Goal: Task Accomplishment & Management: Complete application form

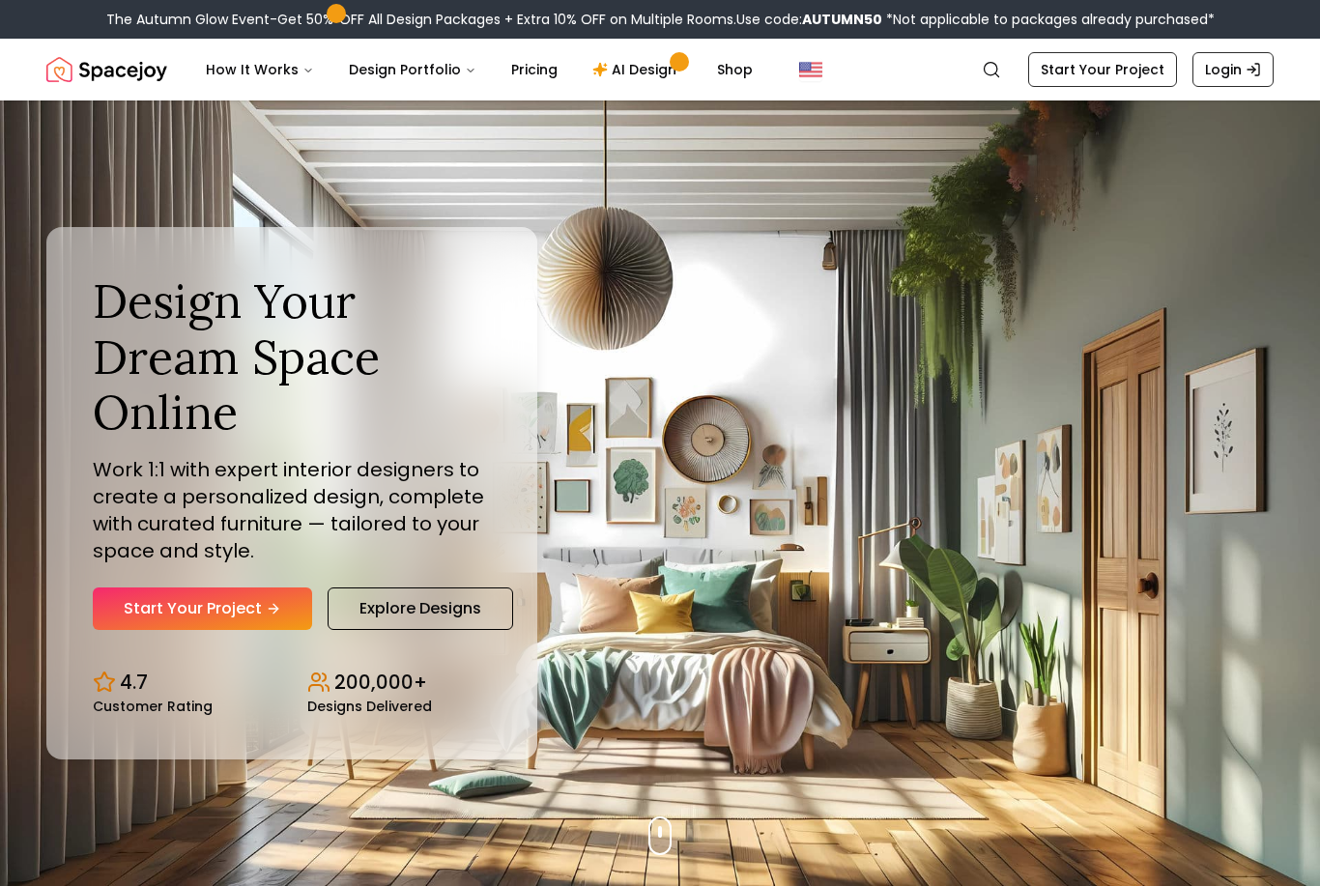
click at [136, 630] on link "Start Your Project" at bounding box center [202, 608] width 219 height 43
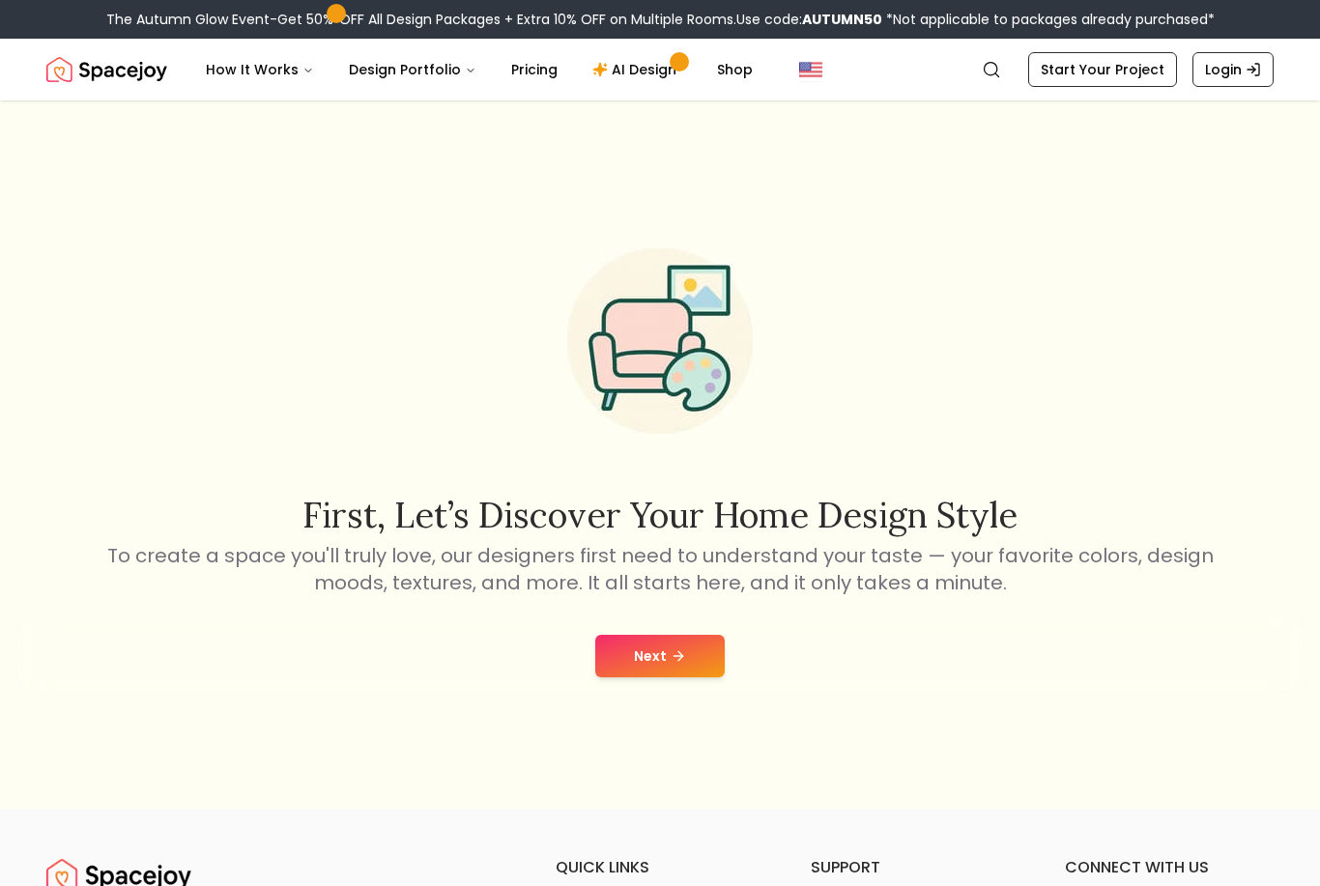
click at [677, 677] on button "Next" at bounding box center [659, 656] width 129 height 43
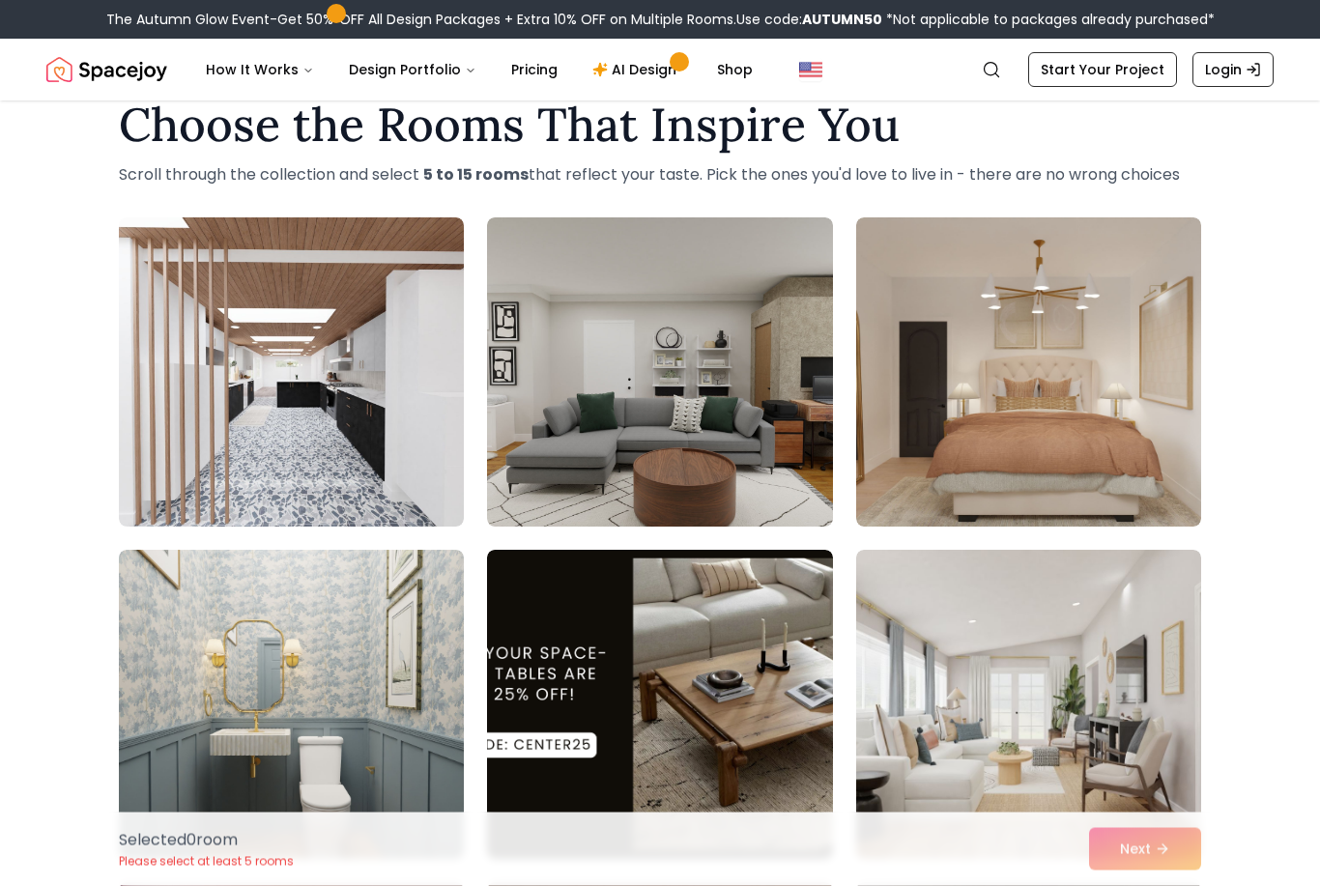
scroll to position [45, 0]
click at [259, 431] on img at bounding box center [291, 371] width 345 height 309
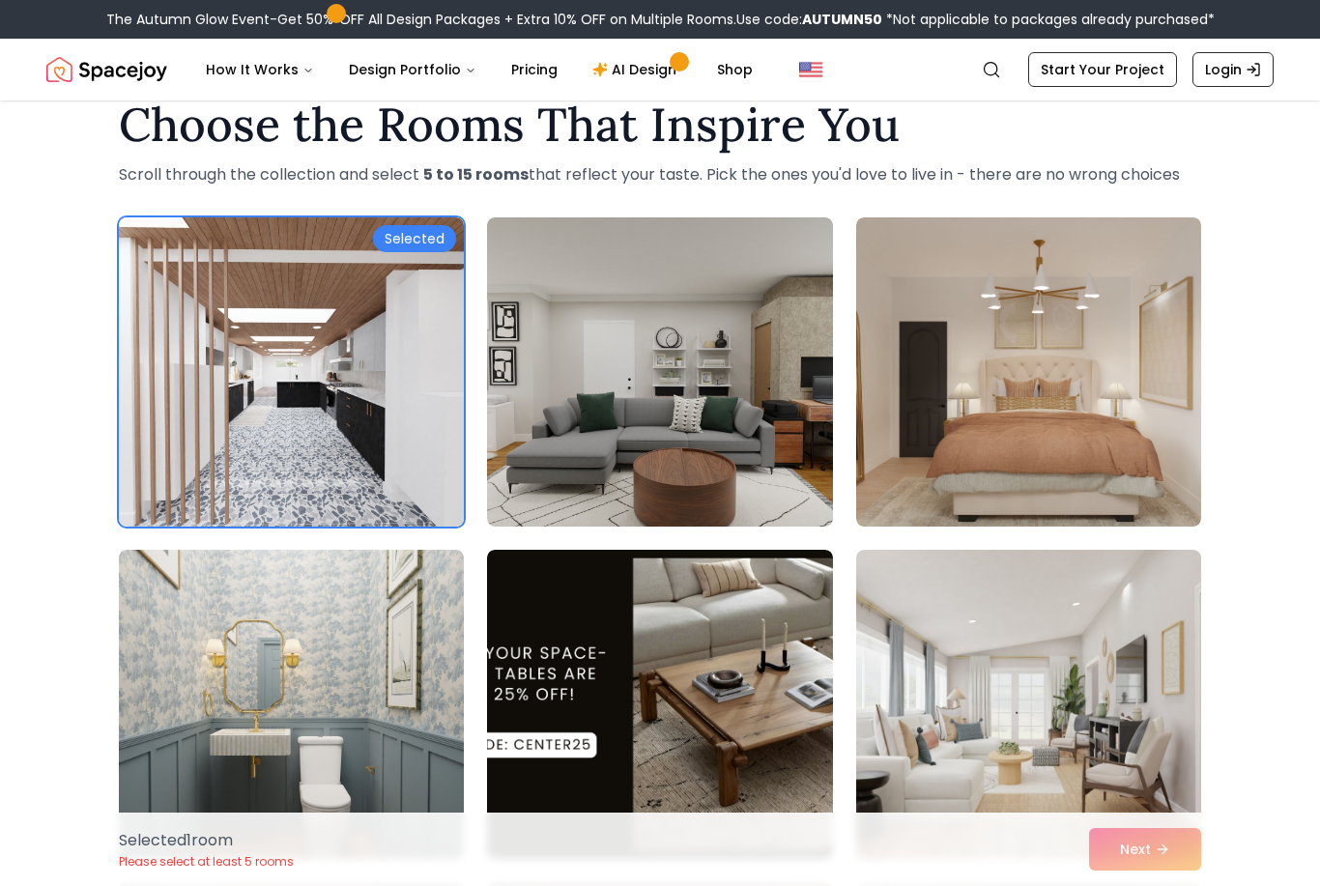
click at [554, 370] on img at bounding box center [659, 371] width 345 height 309
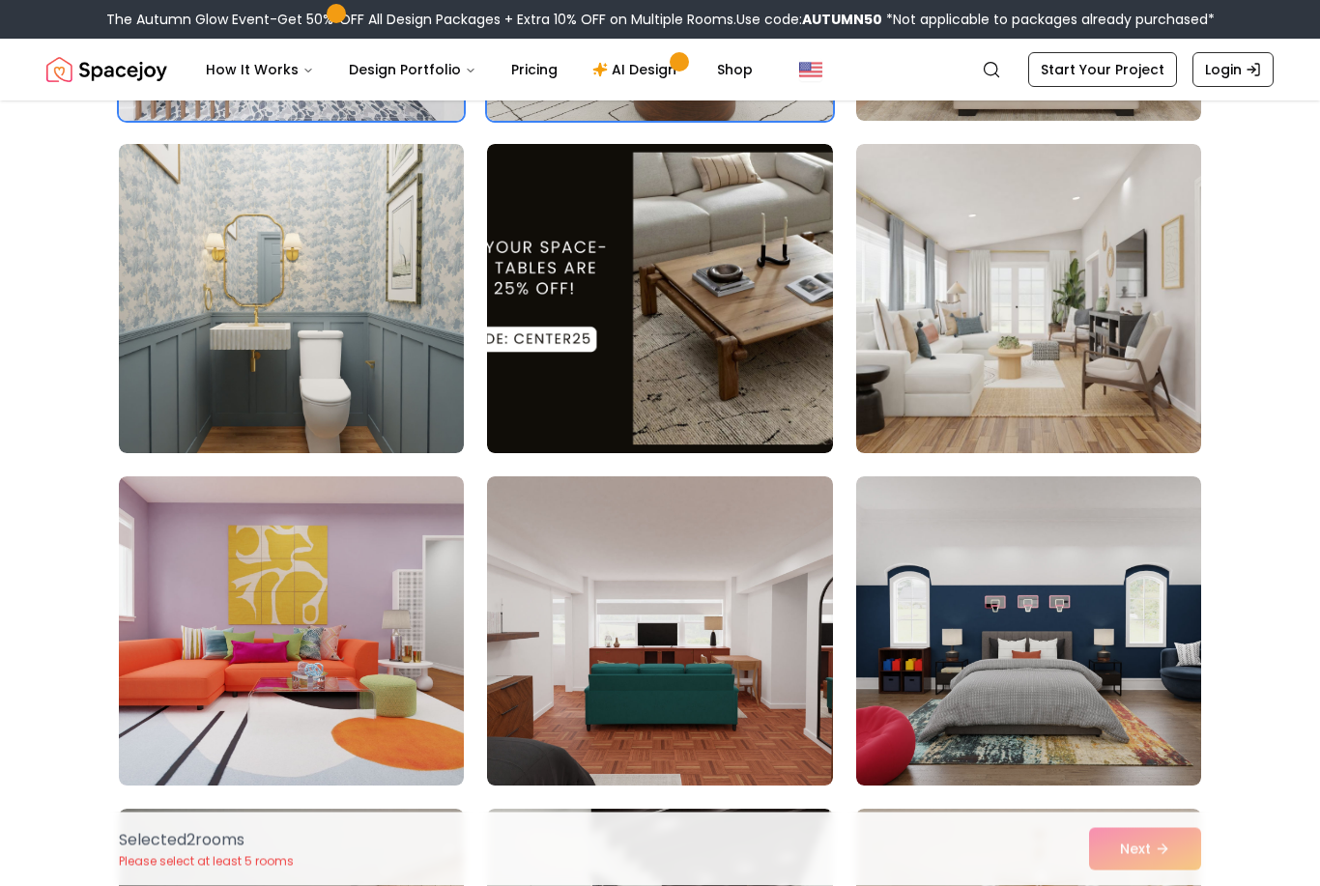
scroll to position [448, 0]
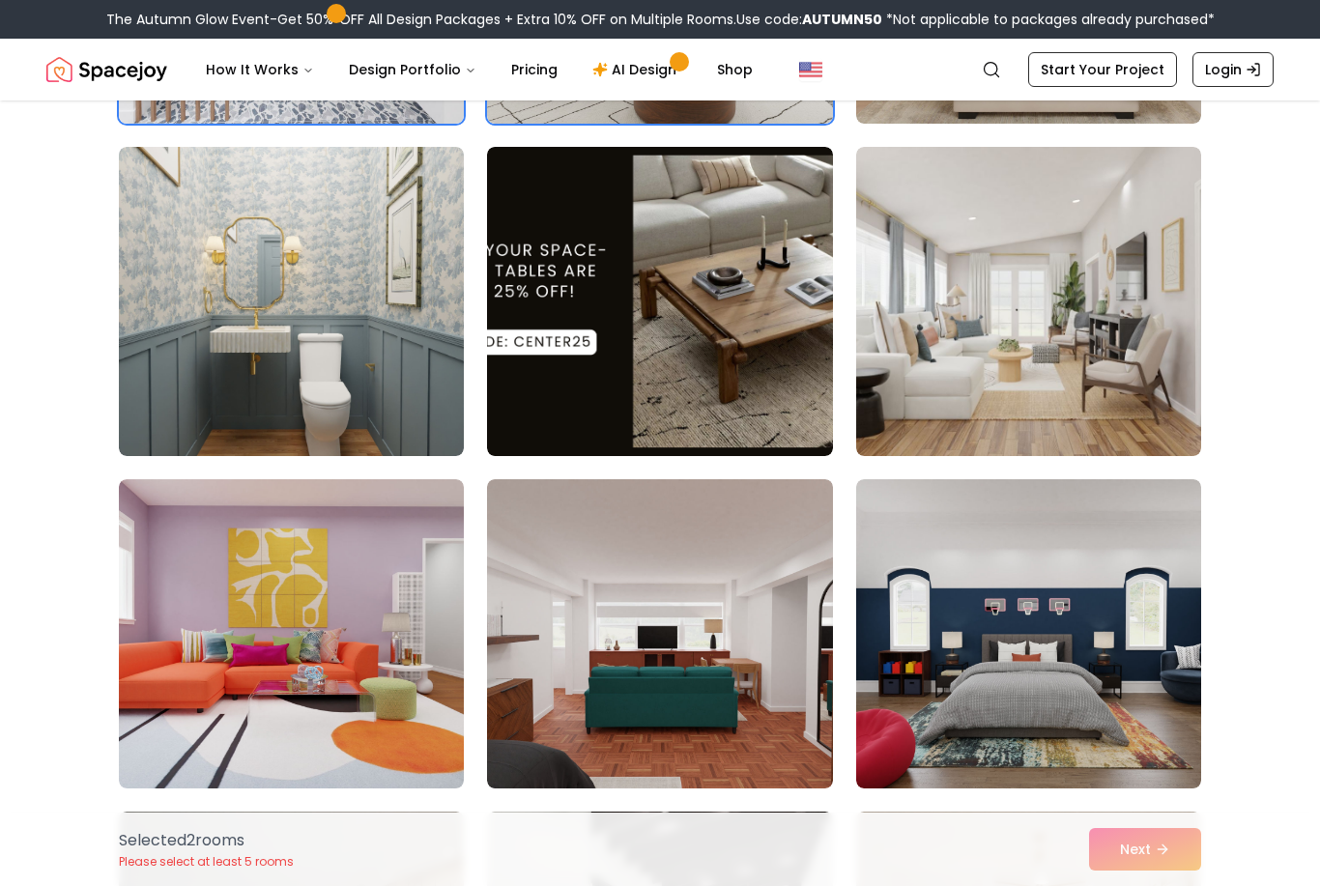
click at [1141, 385] on img at bounding box center [1028, 301] width 345 height 309
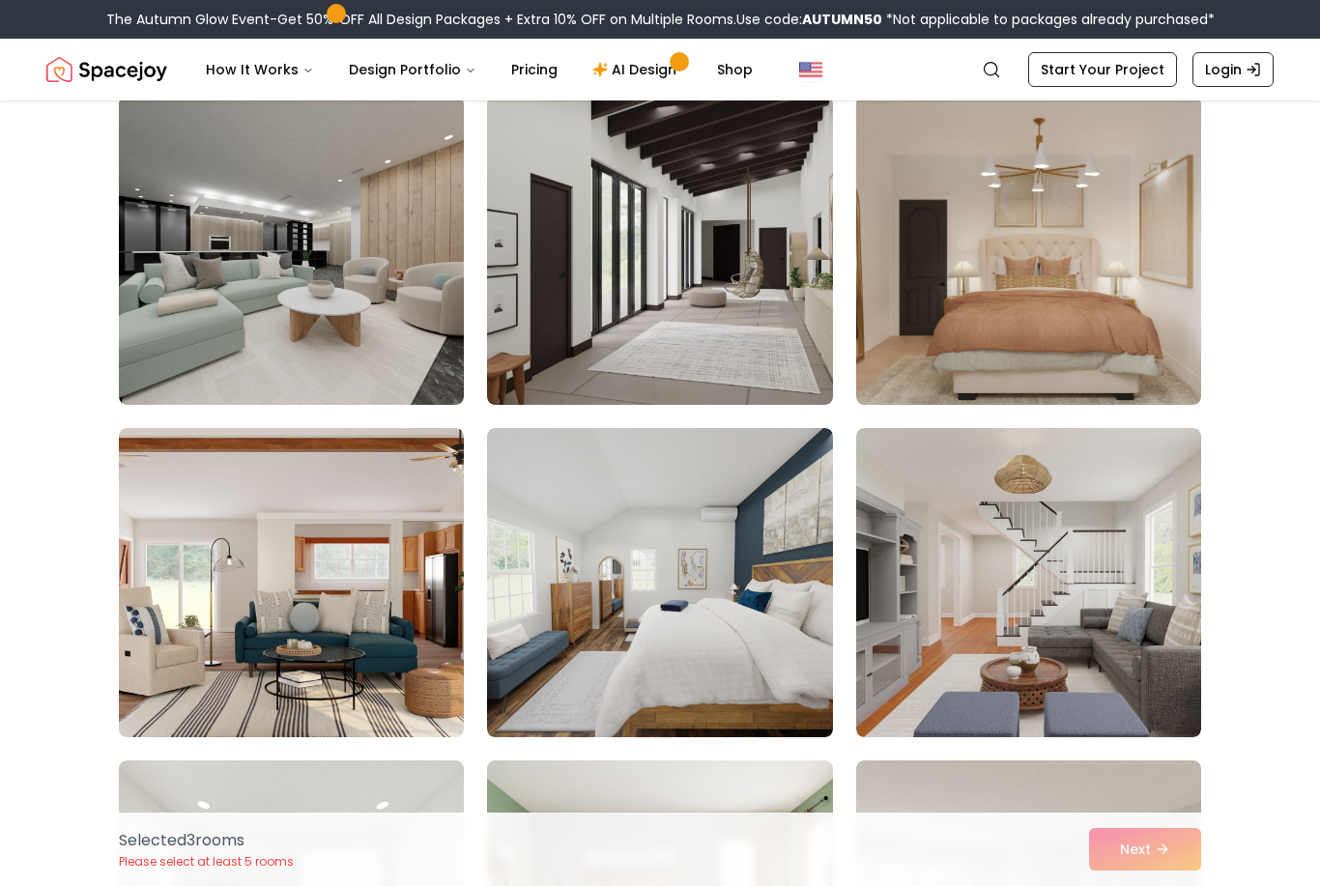
scroll to position [1163, 0]
click at [196, 292] on img at bounding box center [291, 250] width 345 height 309
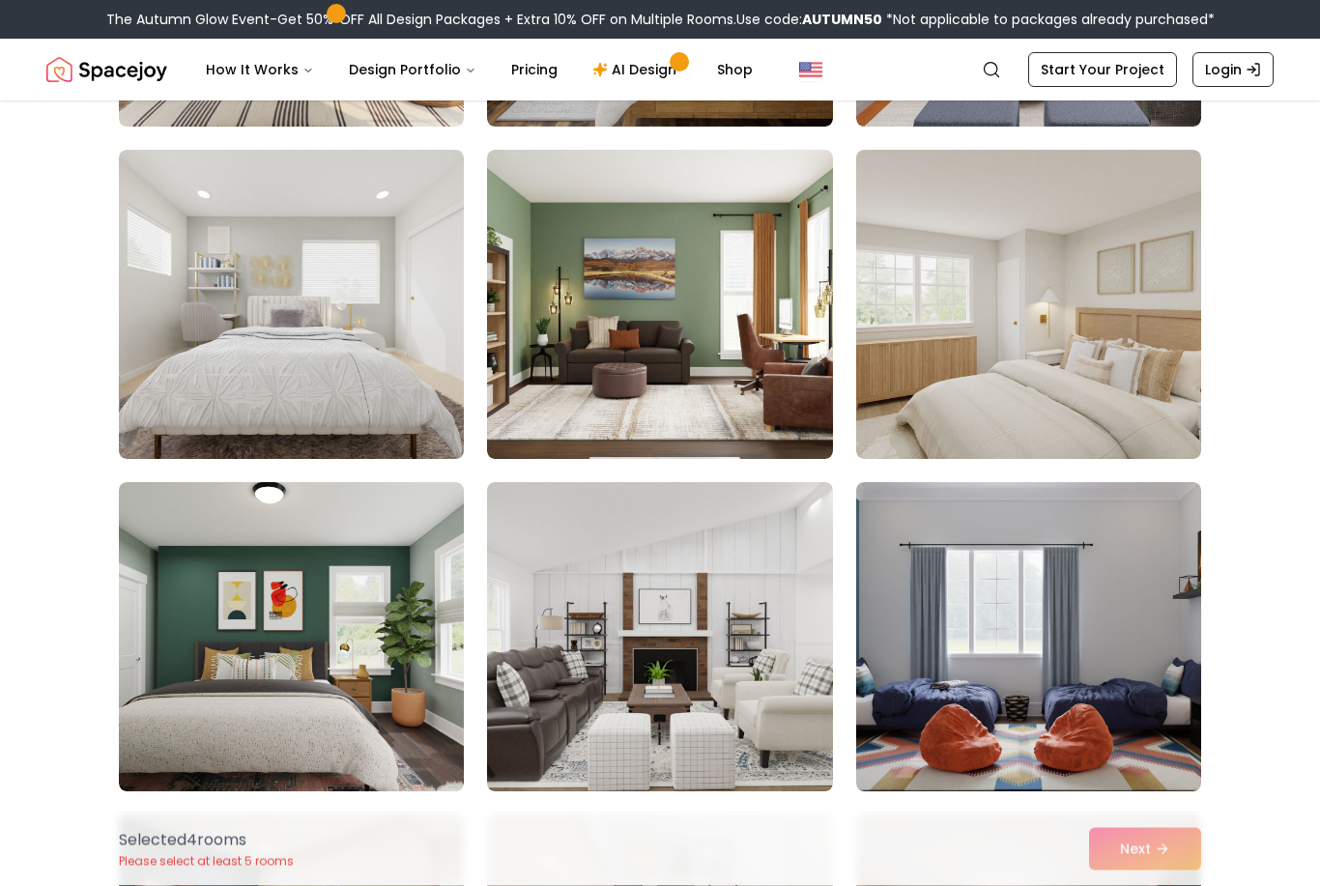
scroll to position [1773, 0]
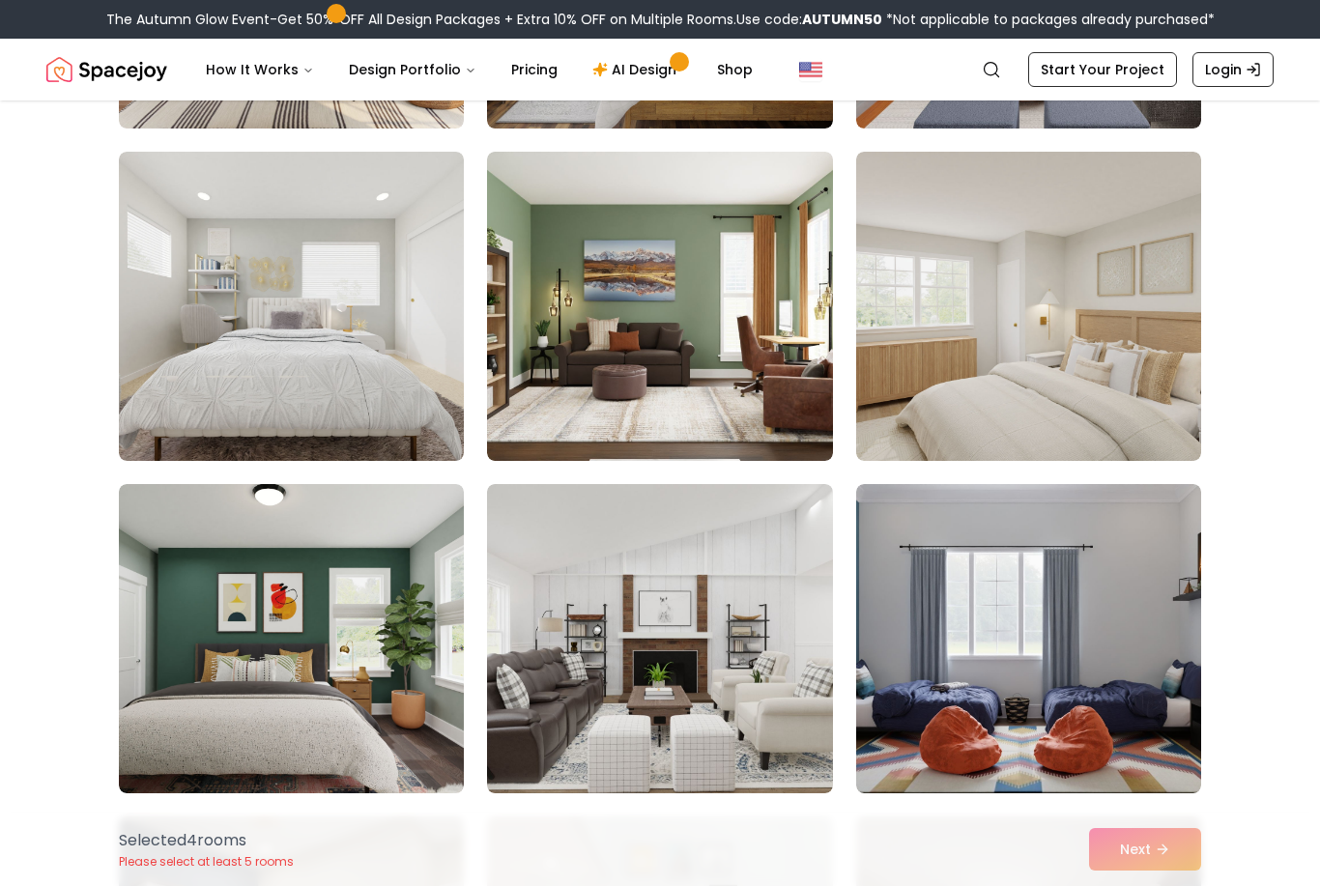
click at [190, 700] on img at bounding box center [291, 638] width 345 height 309
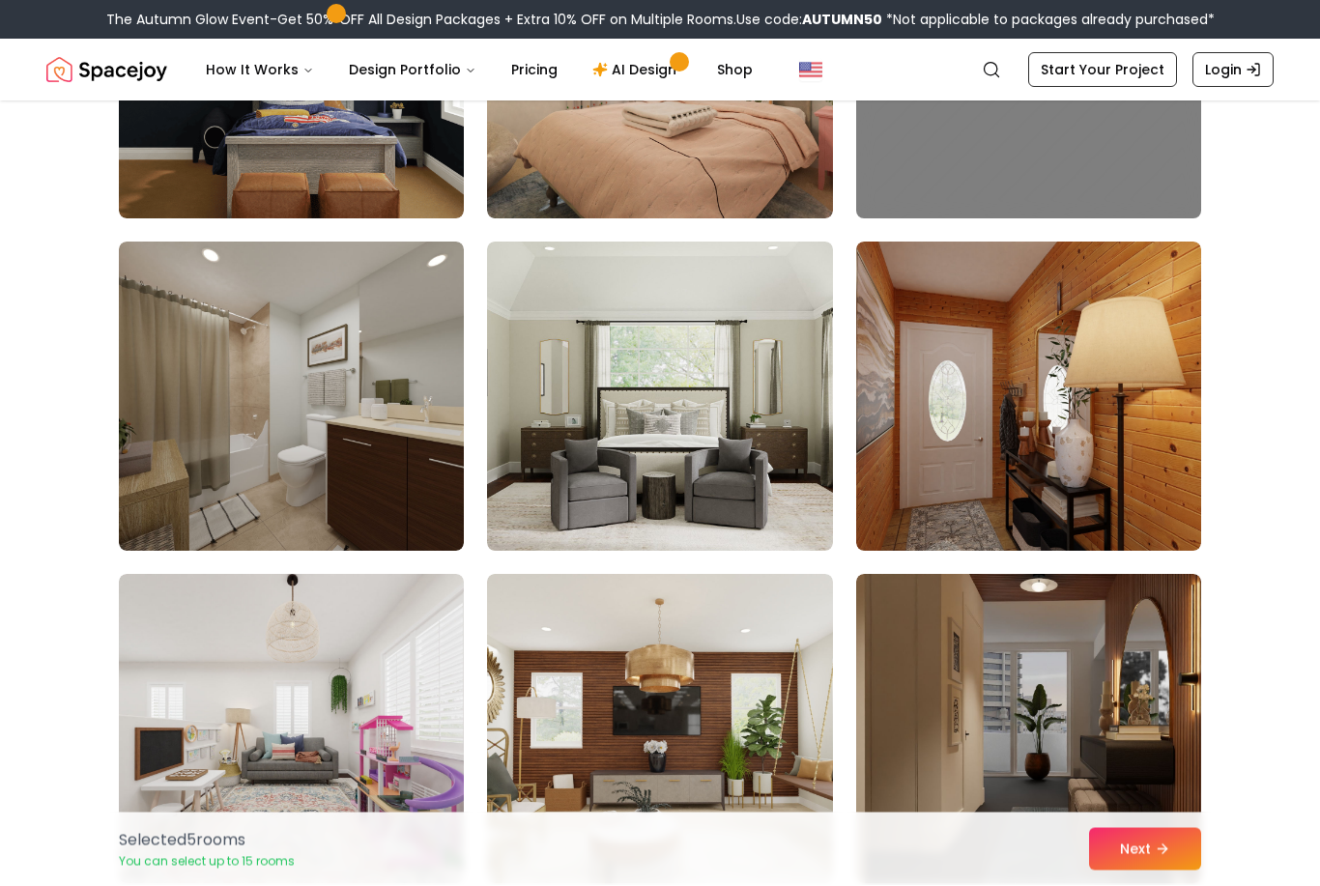
scroll to position [3013, 0]
click at [219, 500] on img at bounding box center [291, 396] width 345 height 309
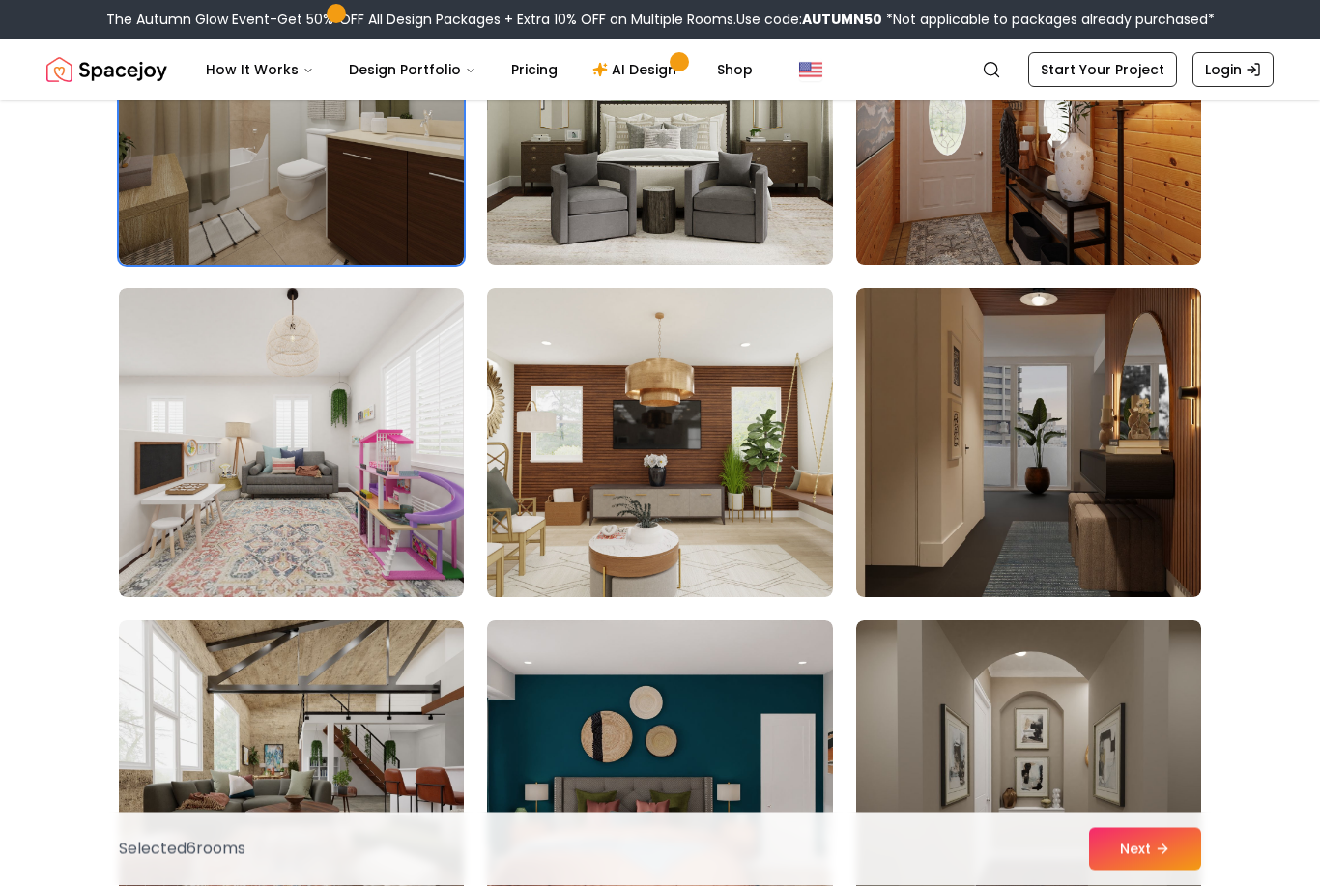
scroll to position [3299, 0]
click at [1196, 489] on img at bounding box center [1028, 442] width 345 height 309
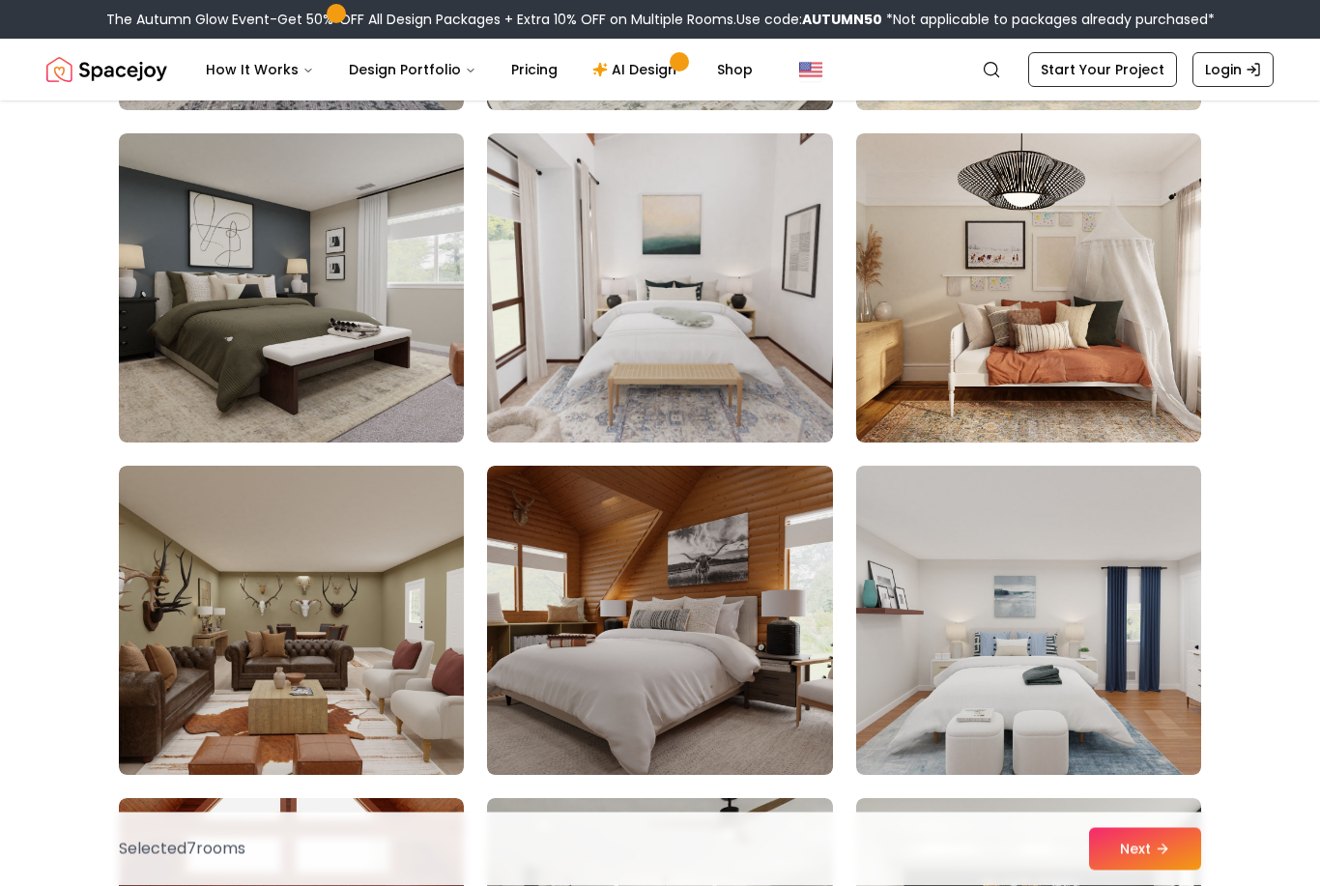
scroll to position [4451, 0]
click at [748, 651] on img at bounding box center [659, 620] width 345 height 309
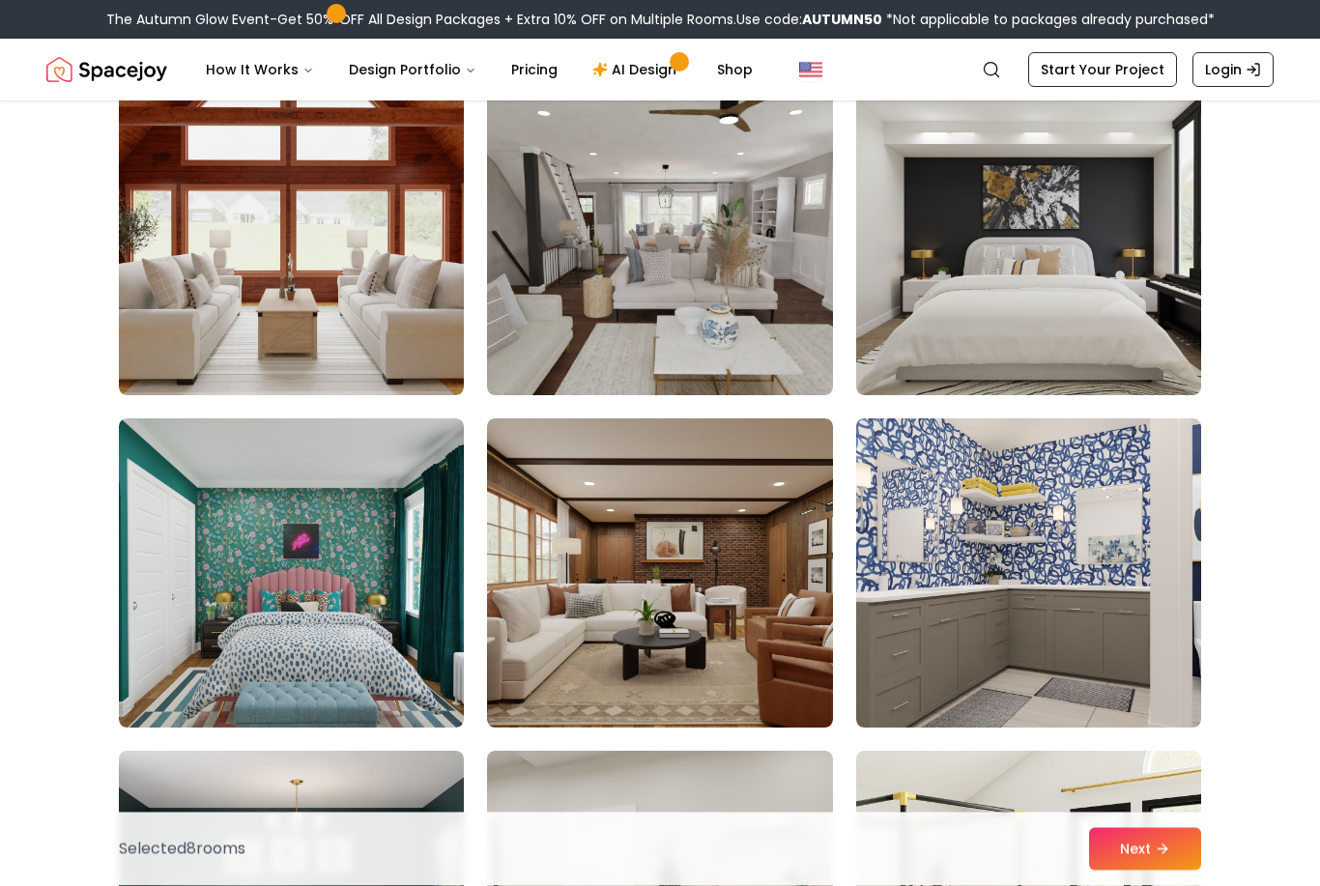
scroll to position [5163, 0]
click at [202, 332] on img at bounding box center [291, 240] width 345 height 309
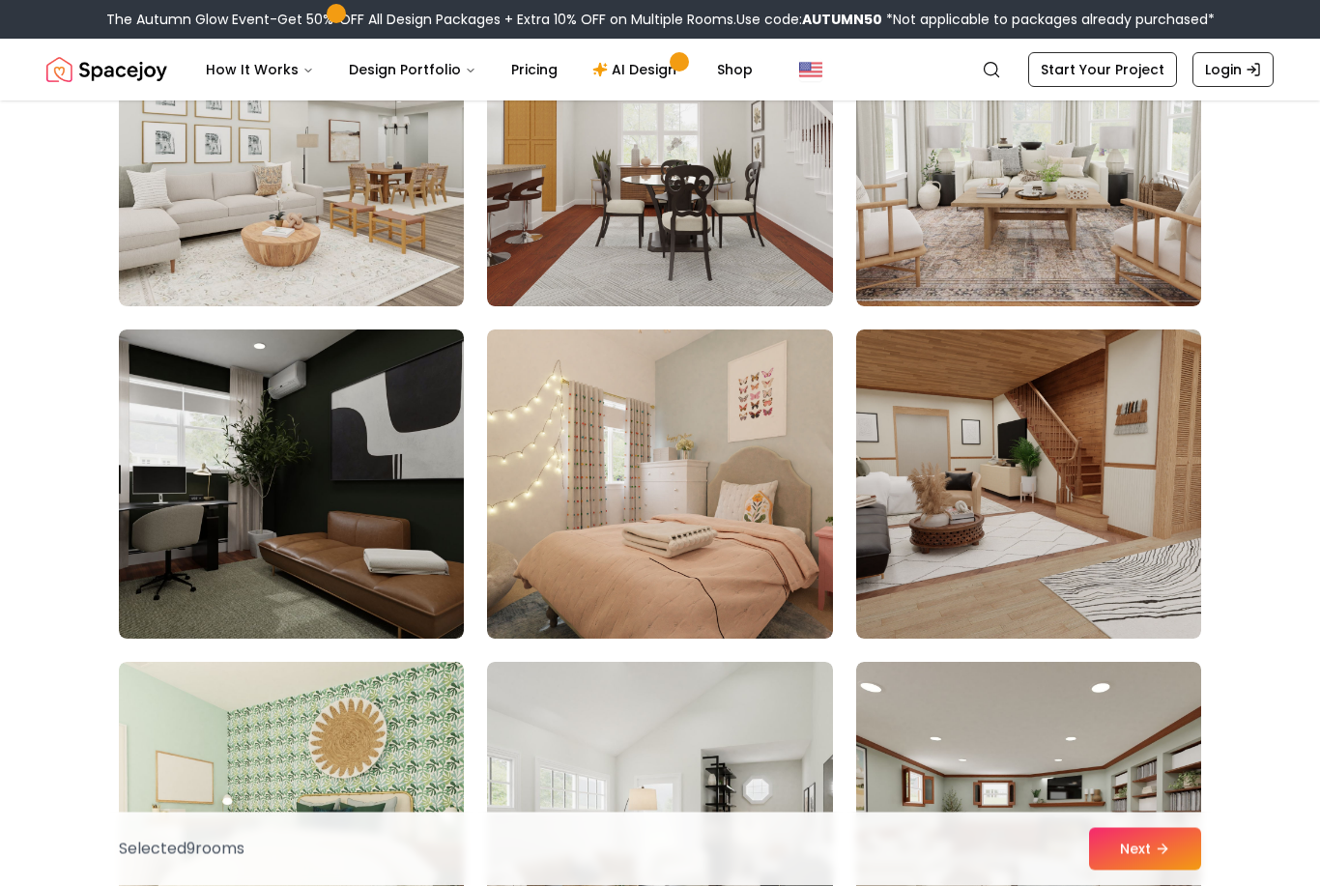
scroll to position [7913, 0]
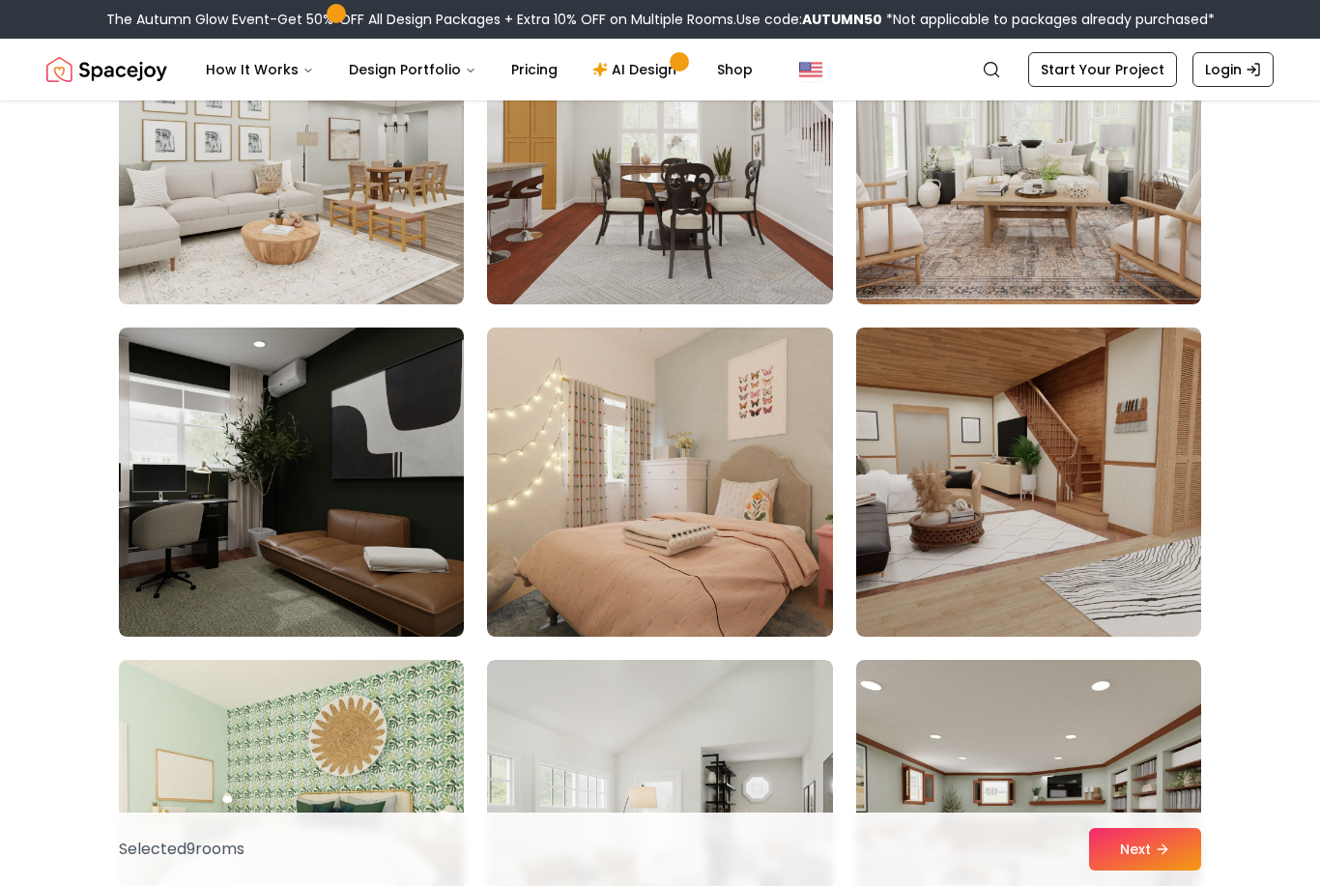
click at [180, 584] on img at bounding box center [291, 482] width 345 height 309
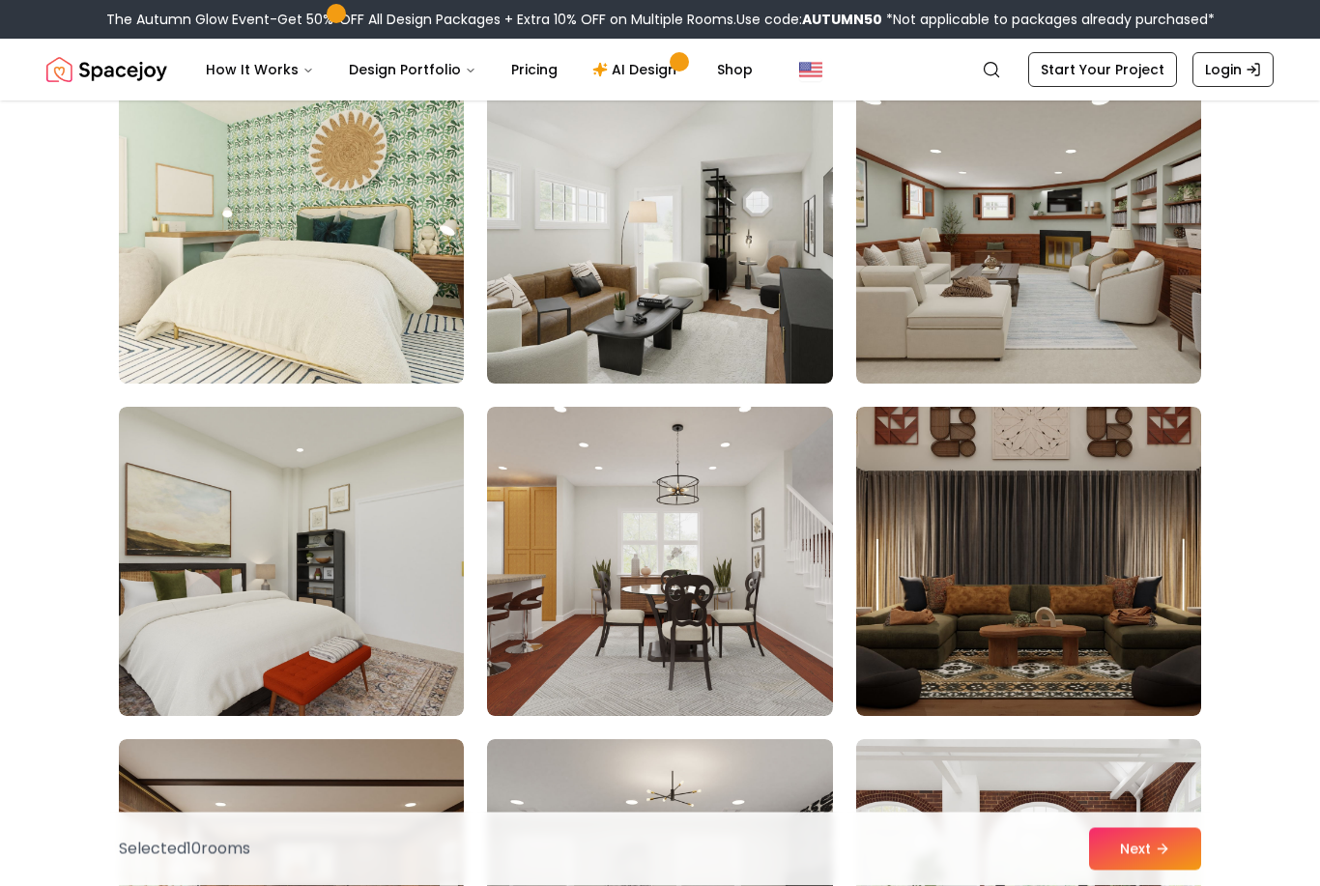
scroll to position [8498, 0]
click at [1165, 665] on img at bounding box center [1028, 561] width 345 height 309
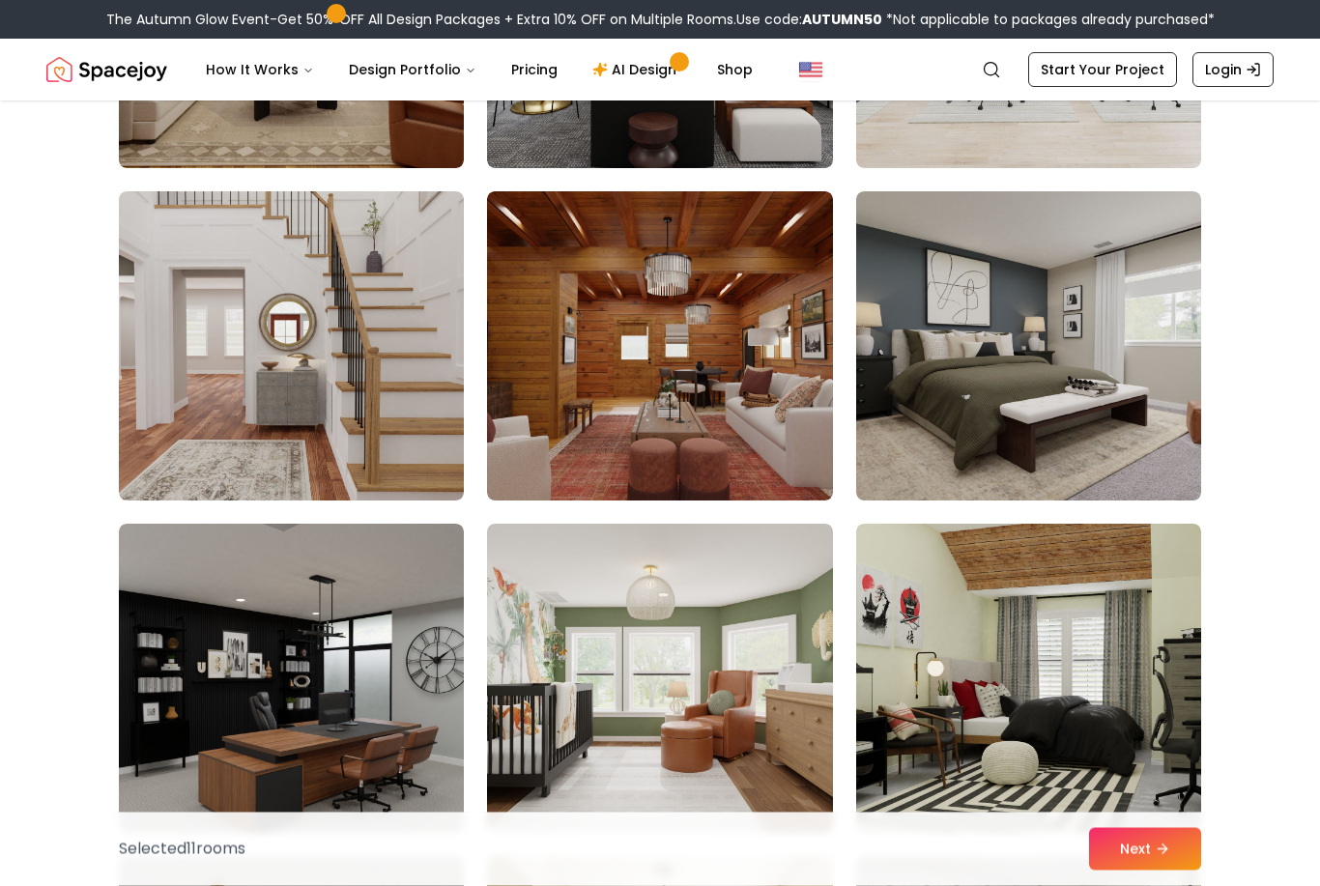
scroll to position [9379, 0]
click at [180, 483] on img at bounding box center [291, 345] width 345 height 309
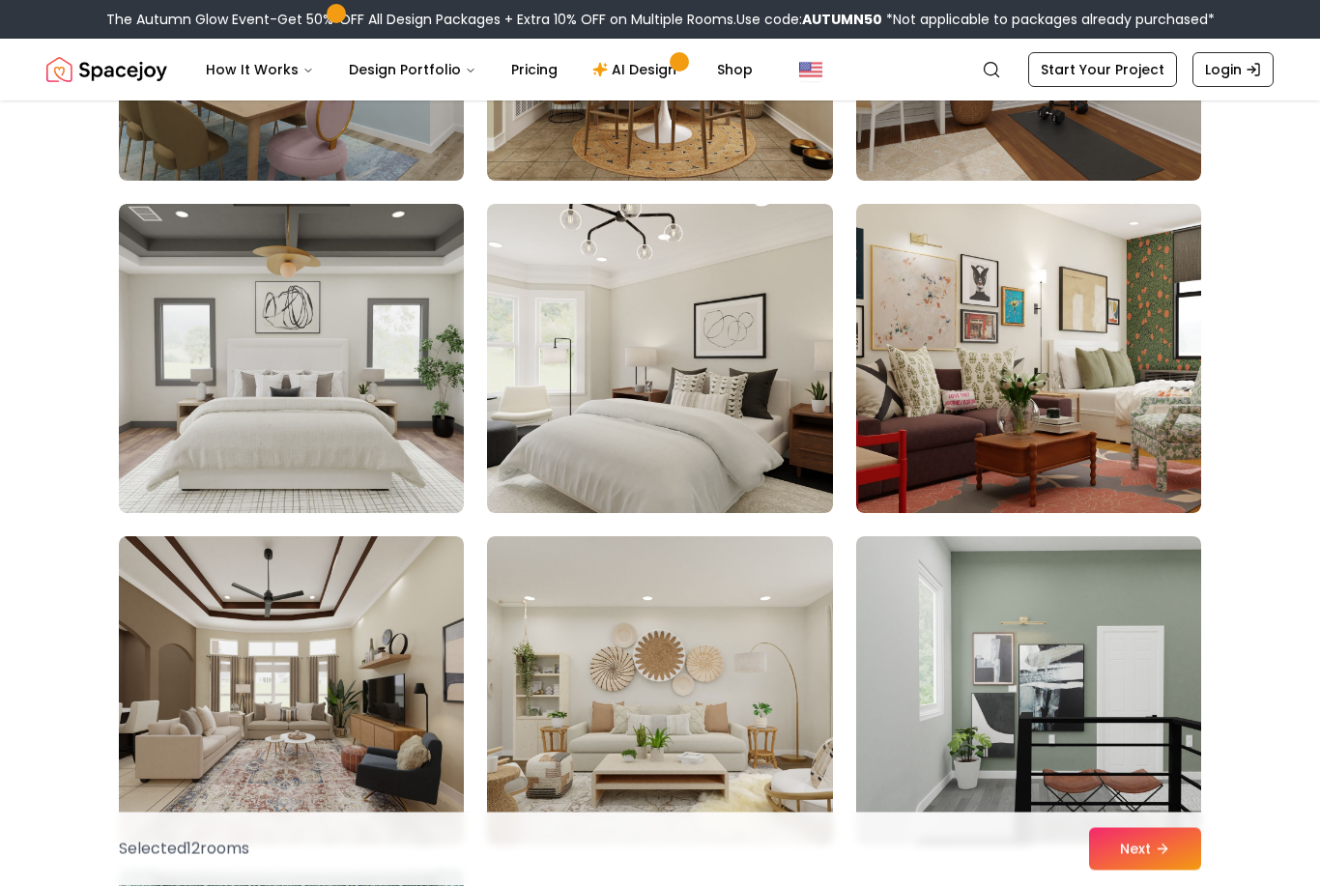
scroll to position [10363, 0]
click at [199, 459] on img at bounding box center [291, 358] width 345 height 309
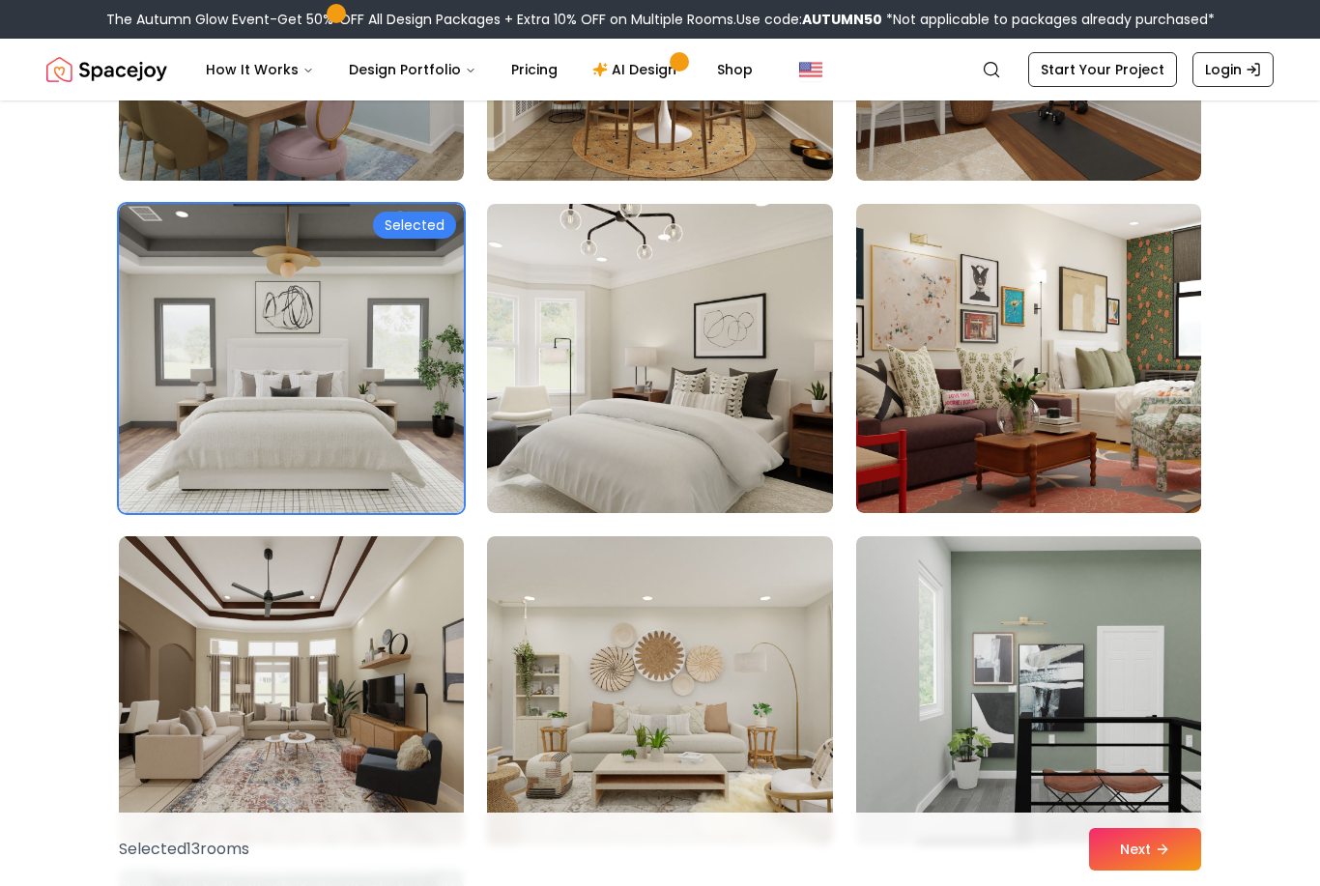
click at [513, 444] on img at bounding box center [659, 358] width 345 height 309
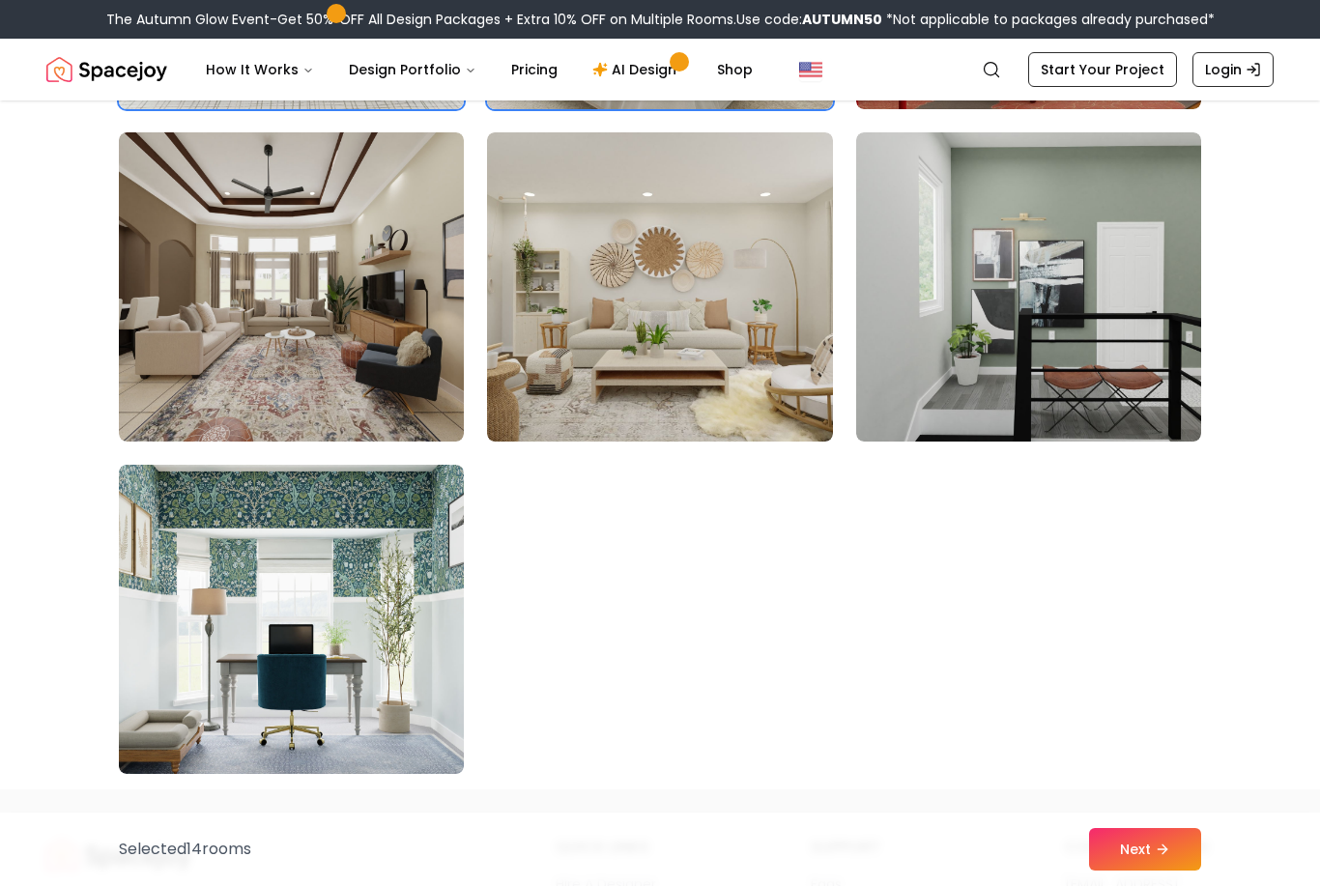
scroll to position [10766, 0]
click at [217, 590] on img at bounding box center [291, 620] width 345 height 309
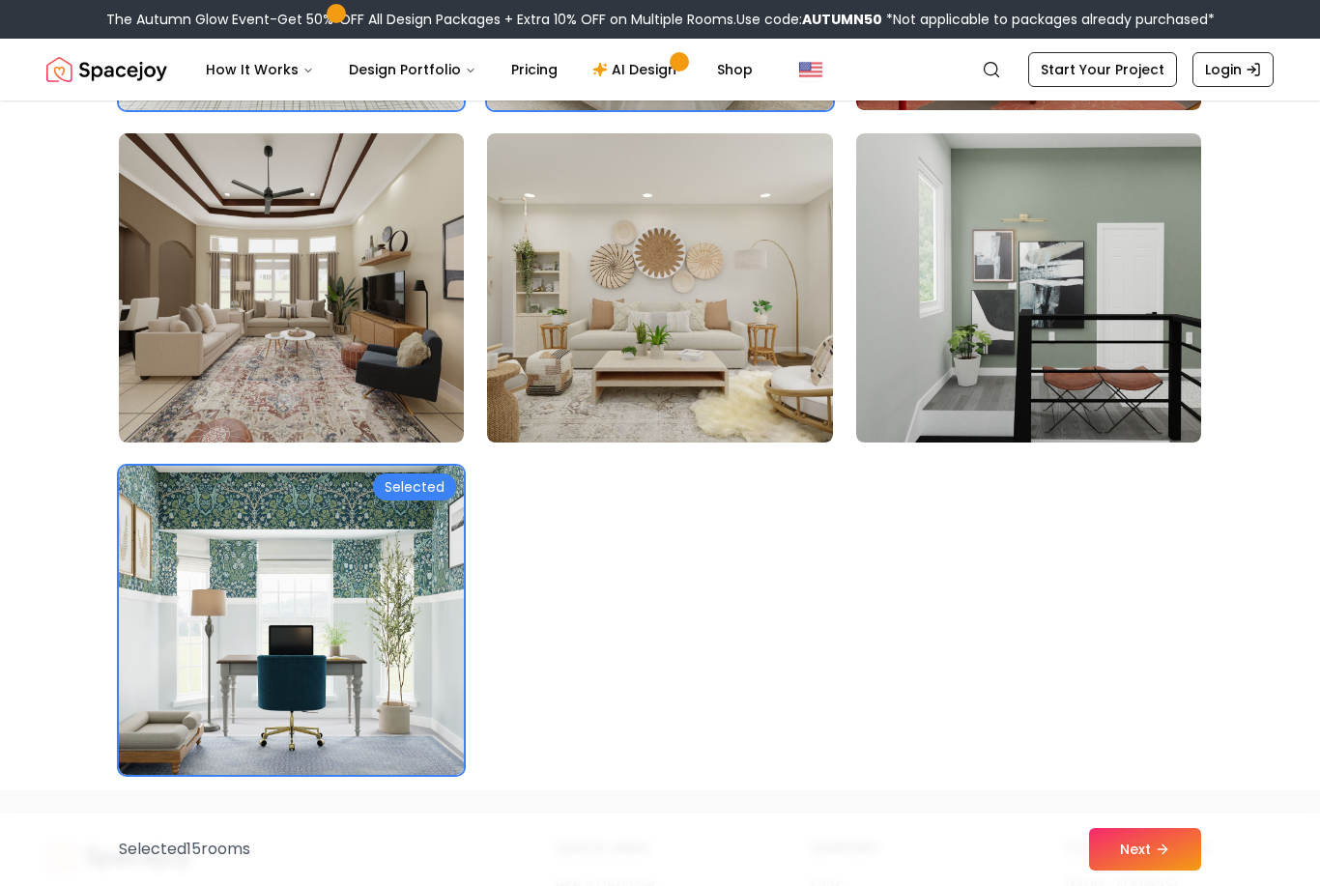
click at [1183, 871] on button "Next" at bounding box center [1145, 849] width 112 height 43
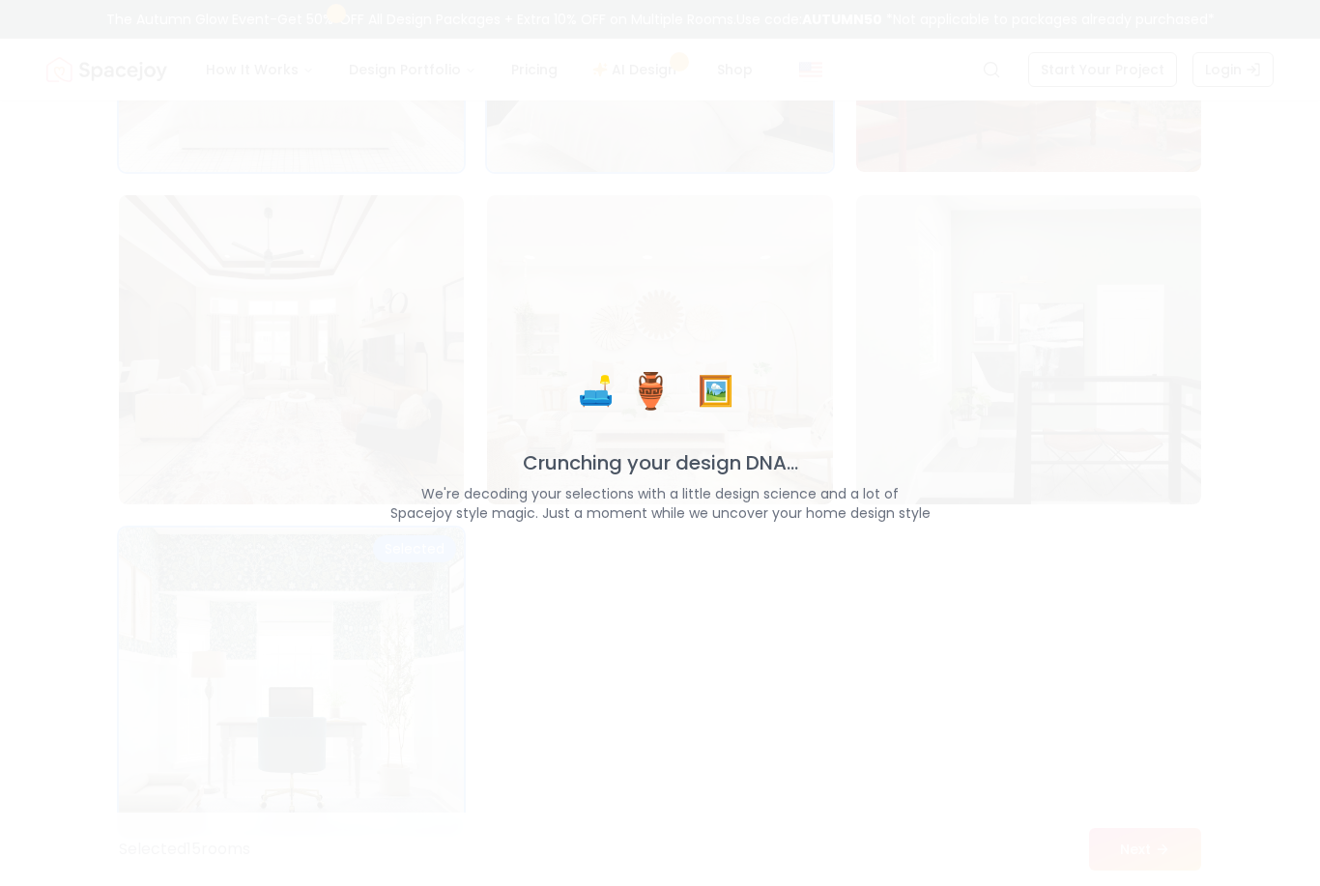
scroll to position [10747, 0]
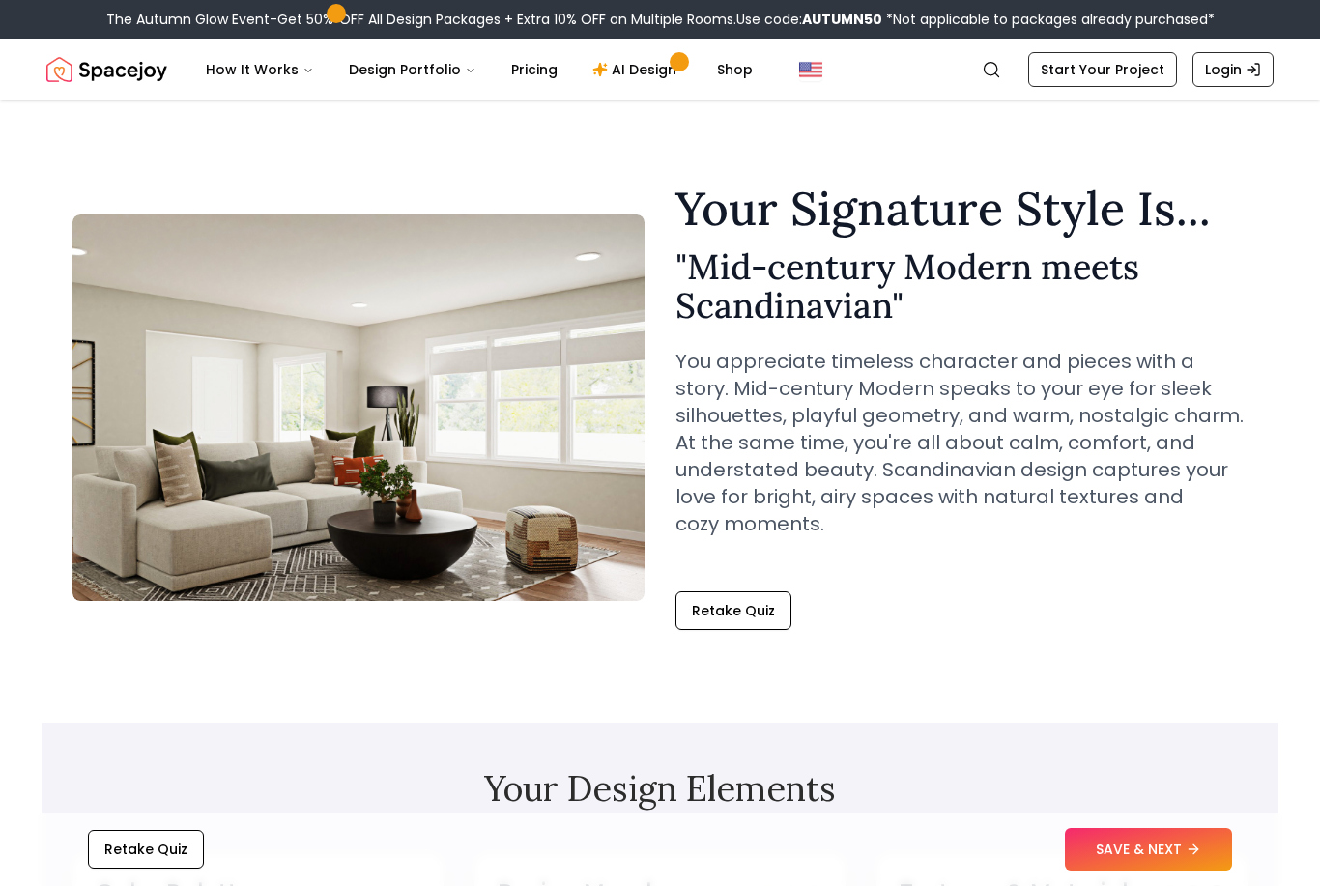
click at [1180, 845] on button "SAVE & NEXT" at bounding box center [1148, 849] width 167 height 43
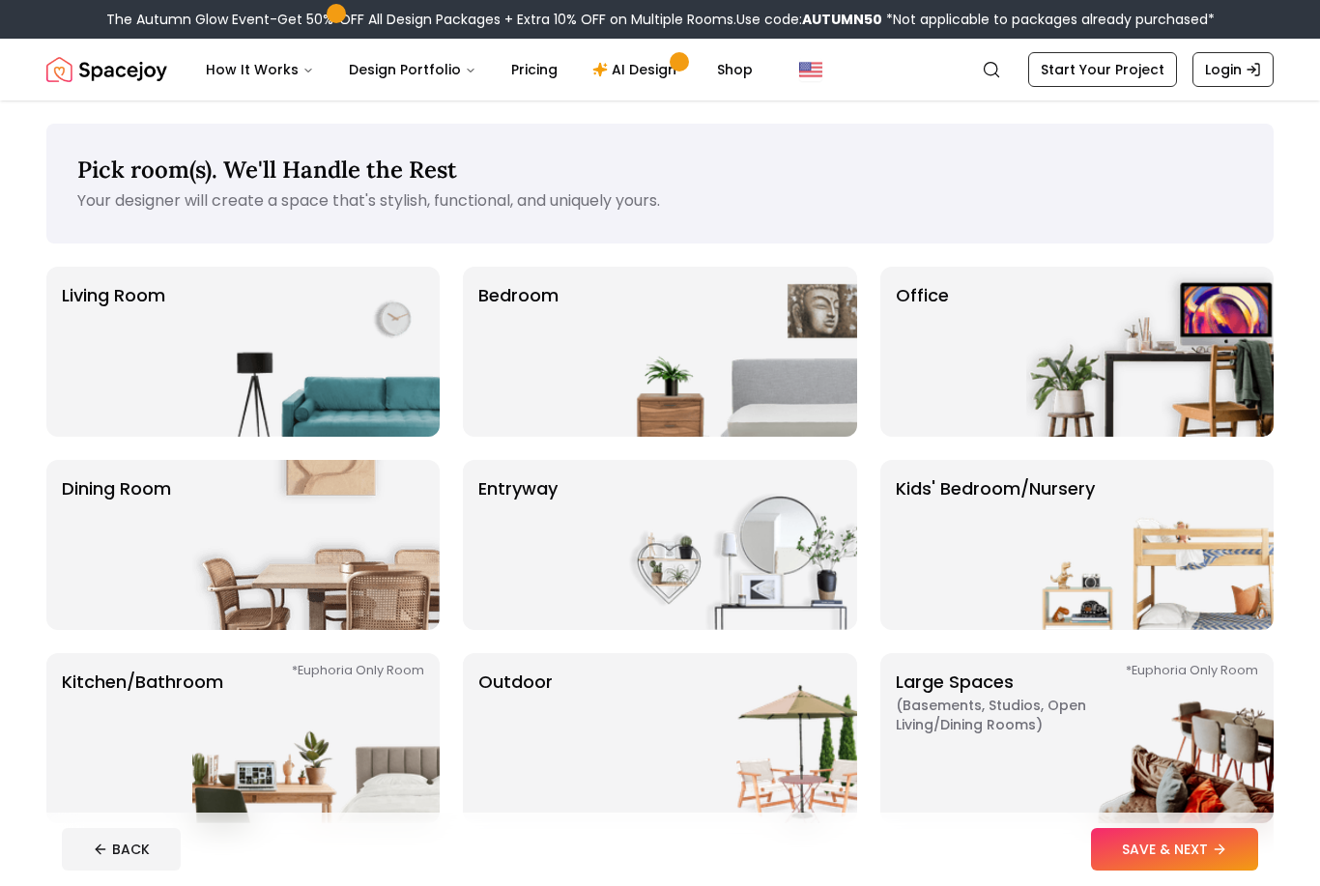
click at [141, 348] on p "Living Room" at bounding box center [113, 351] width 103 height 139
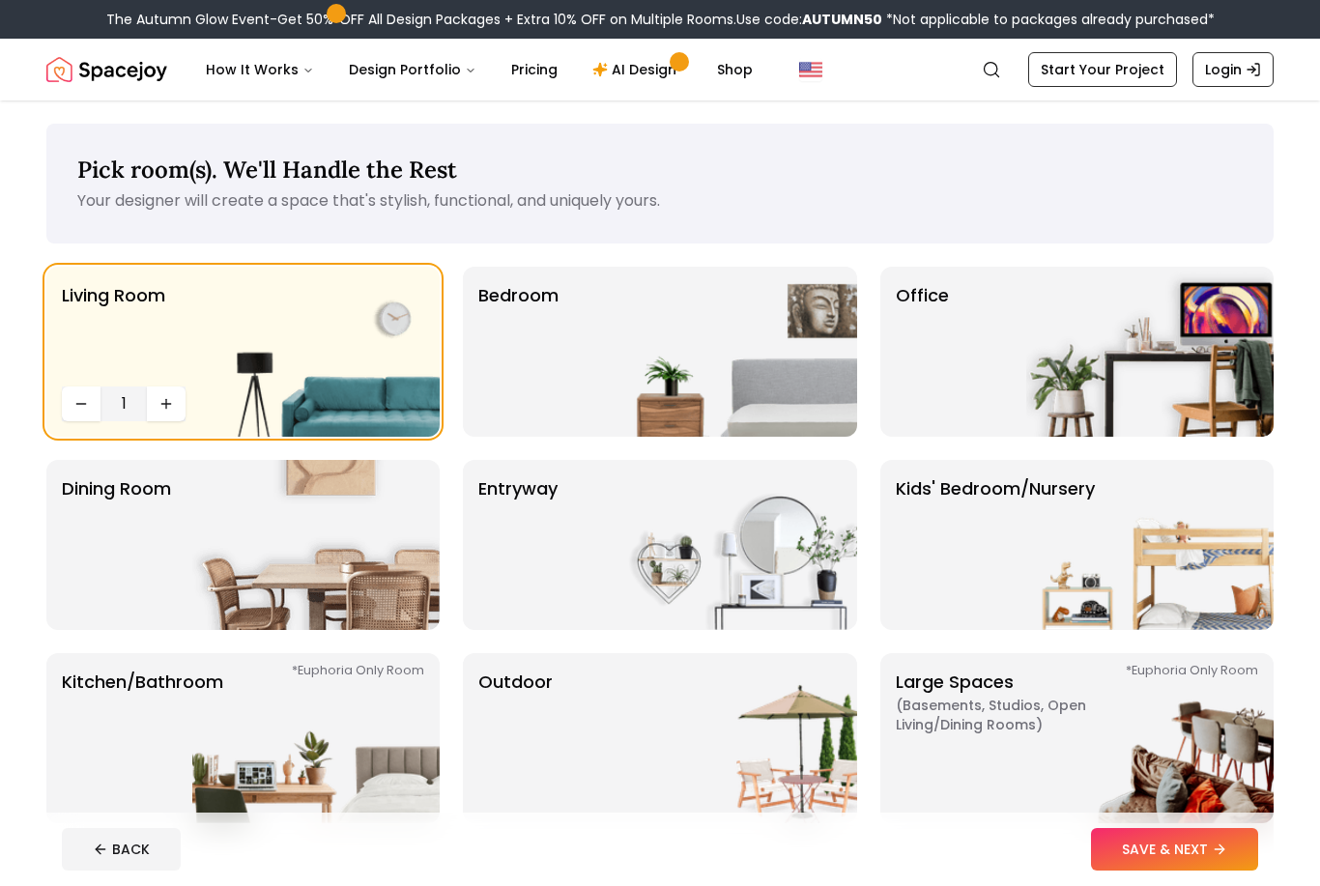
click at [179, 532] on div "Dining Room" at bounding box center [242, 545] width 393 height 170
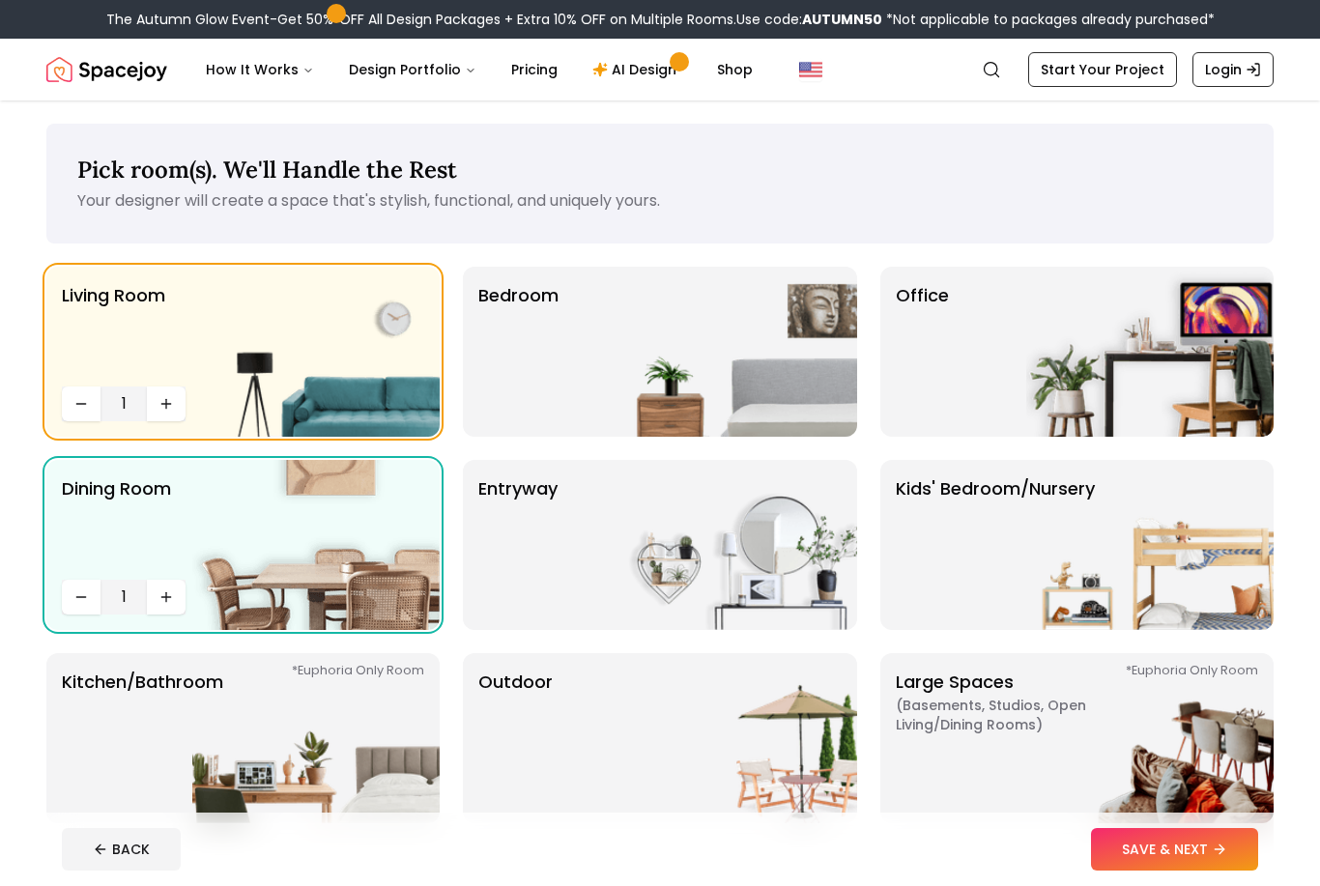
click at [714, 354] on img at bounding box center [733, 352] width 247 height 170
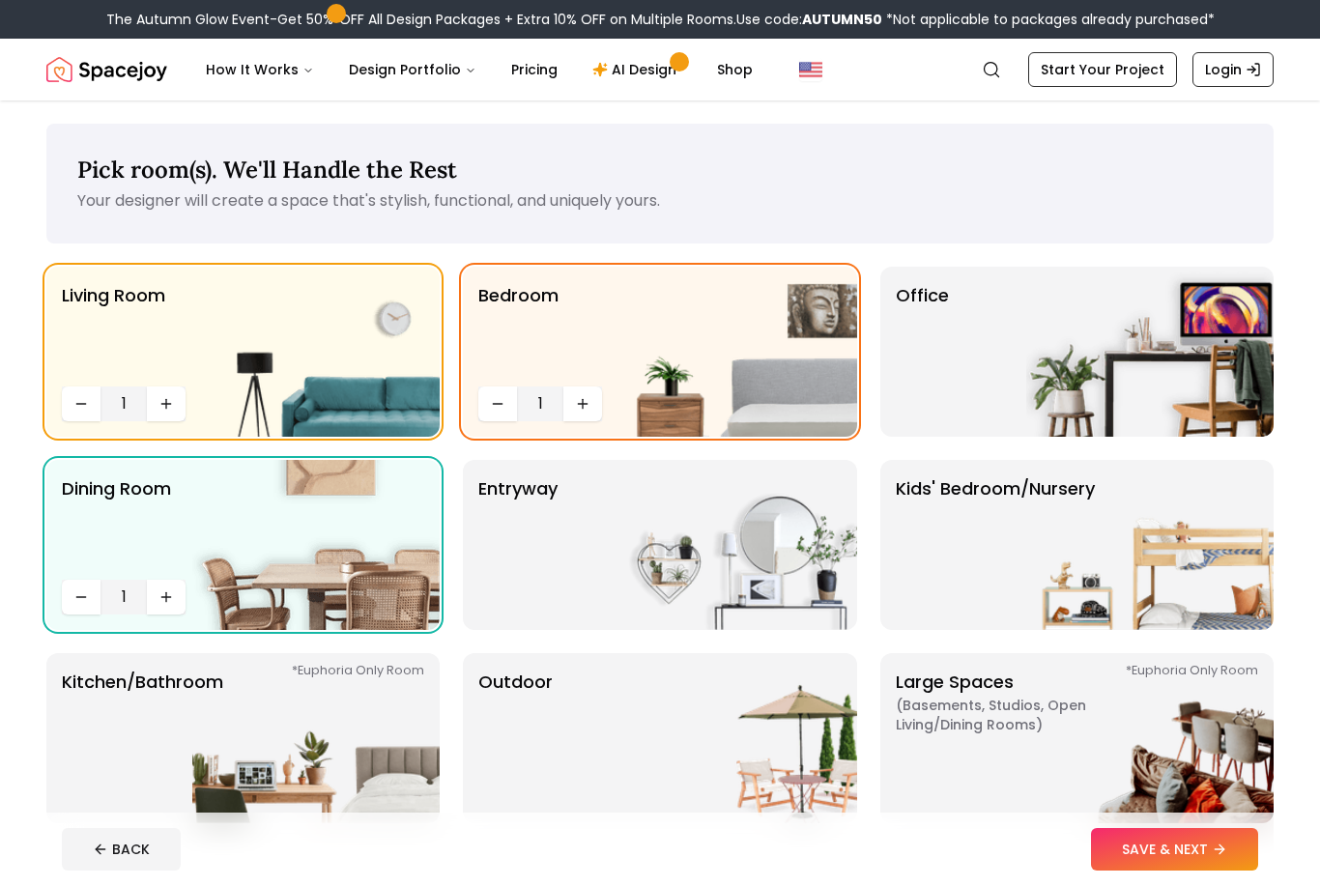
click at [588, 404] on icon "Increase quantity" at bounding box center [582, 403] width 15 height 15
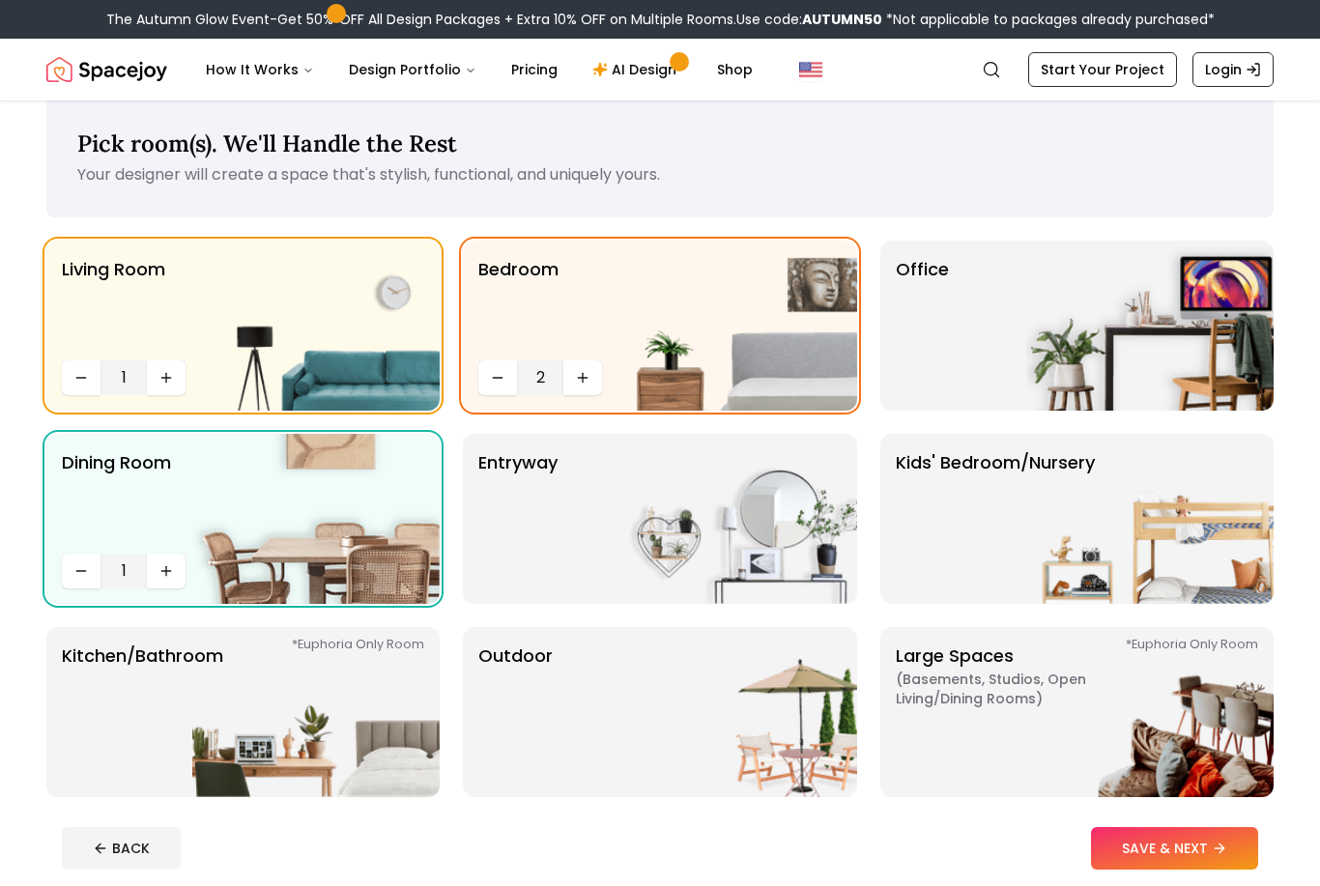
scroll to position [26, 0]
click at [920, 741] on p "Large Spaces ( Basements, Studios, Open living/dining rooms ) *Euphoria Only Ro…" at bounding box center [1017, 712] width 242 height 139
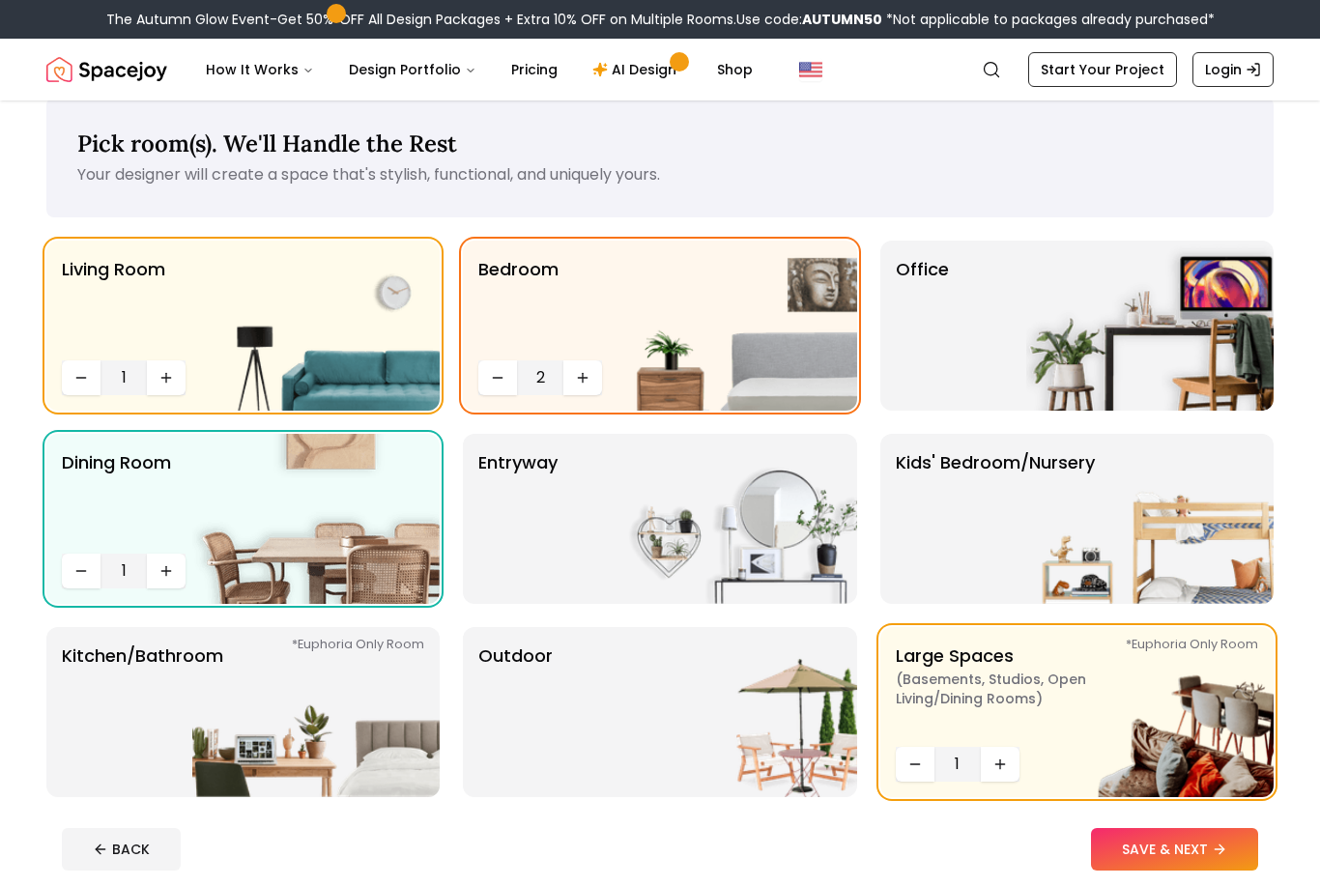
click at [1006, 765] on icon "Increase quantity" at bounding box center [999, 764] width 15 height 15
click at [1168, 342] on img at bounding box center [1149, 326] width 247 height 170
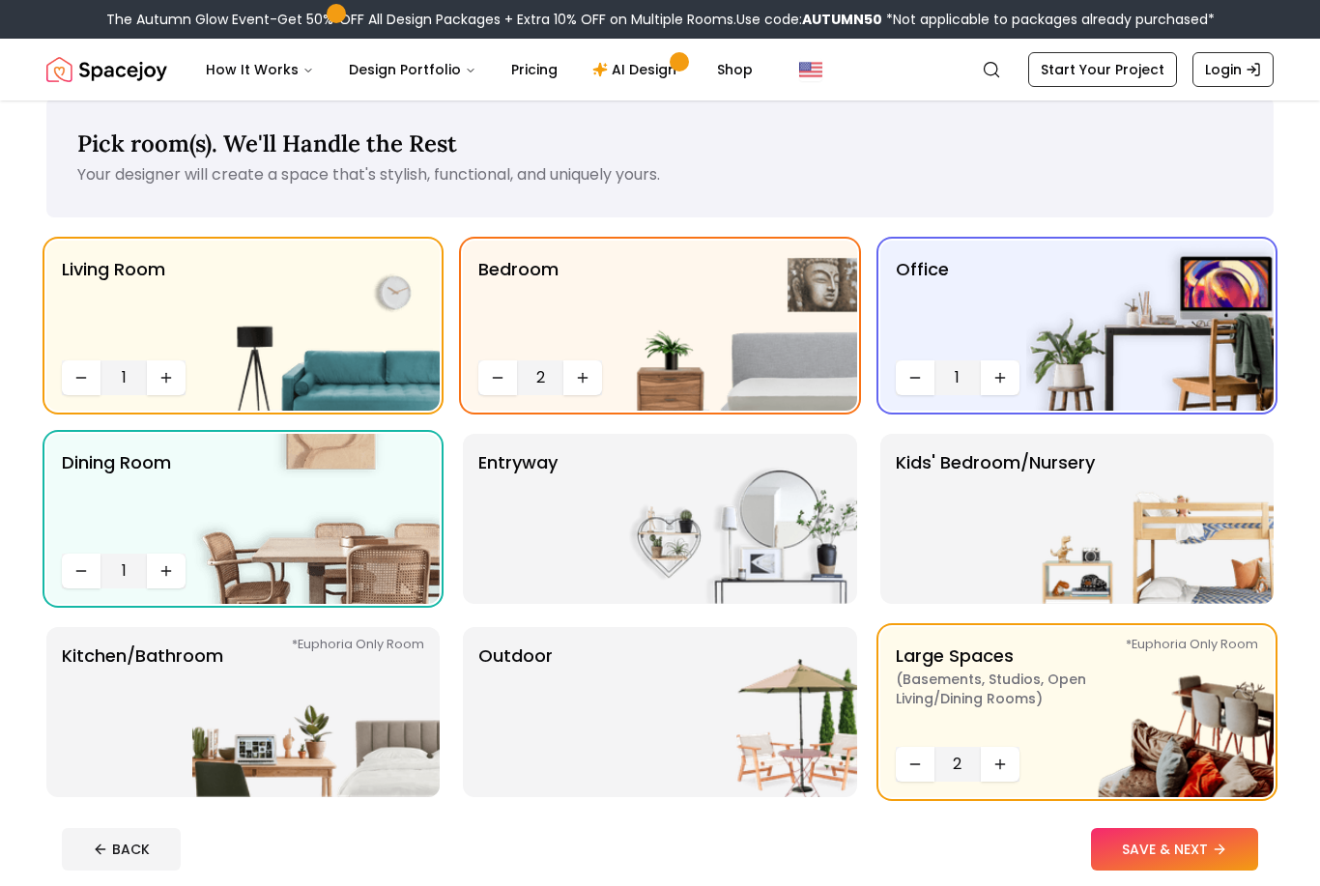
click at [739, 518] on img at bounding box center [733, 519] width 247 height 170
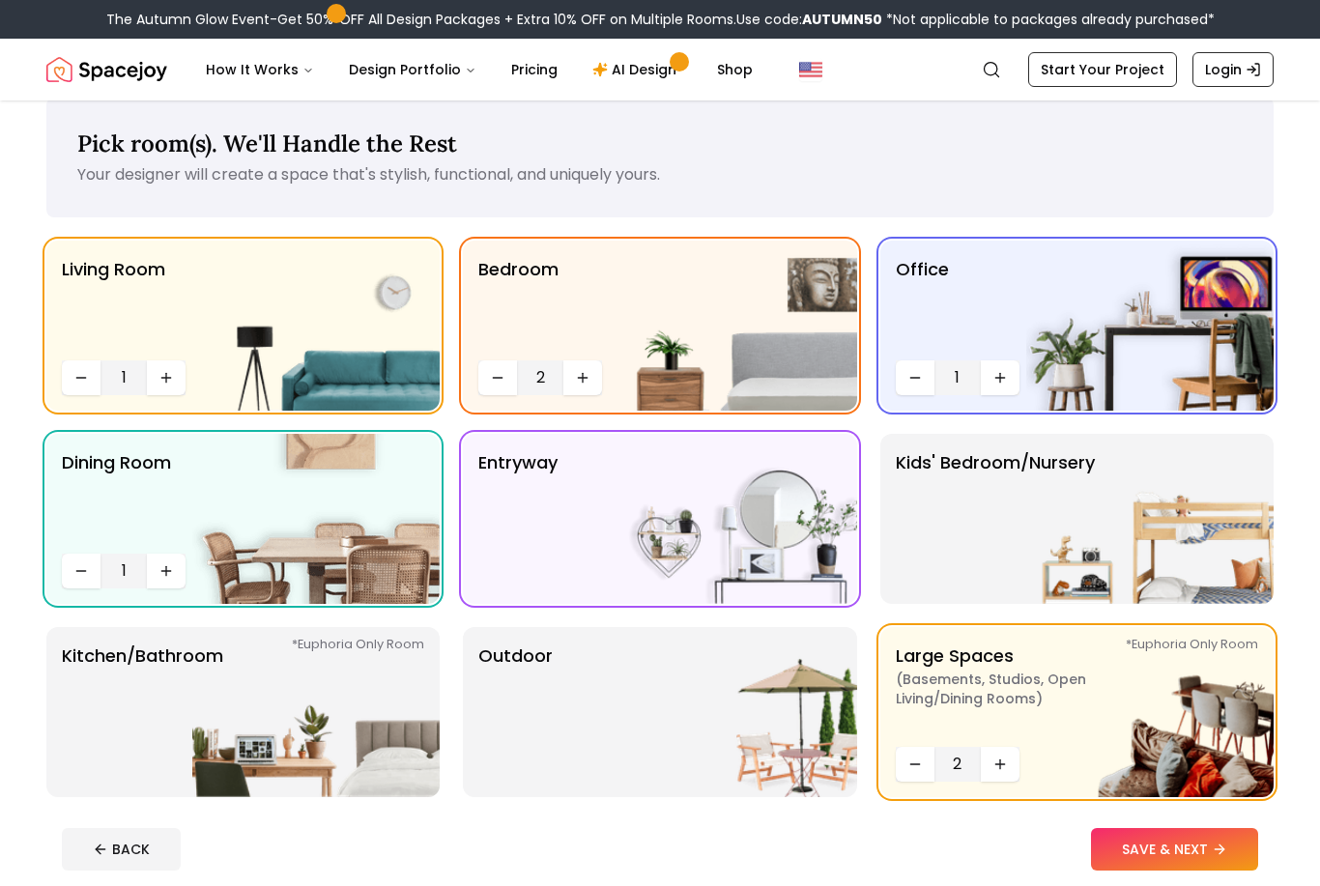
click at [1026, 513] on img at bounding box center [1149, 519] width 247 height 170
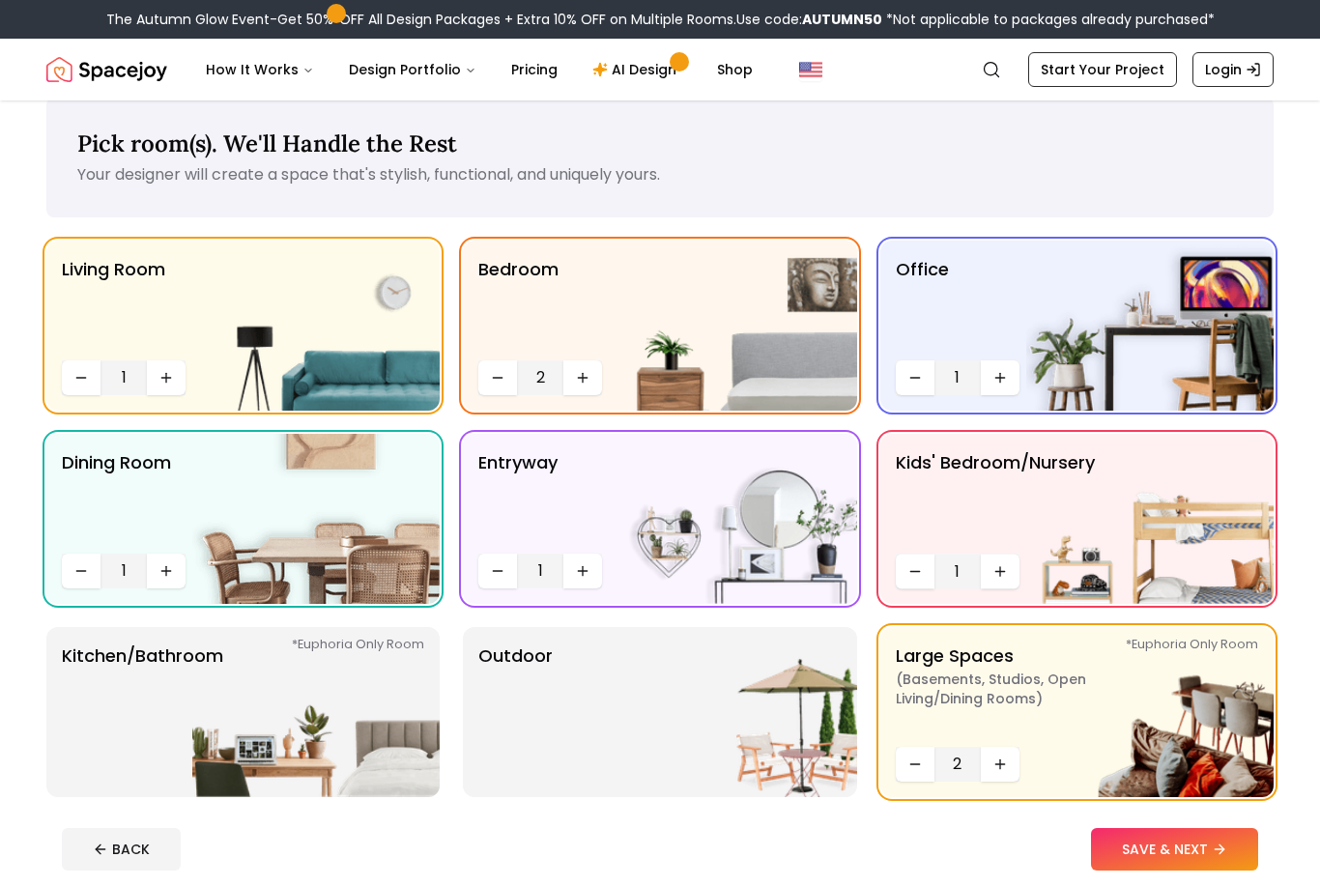
click at [709, 725] on img at bounding box center [733, 712] width 247 height 170
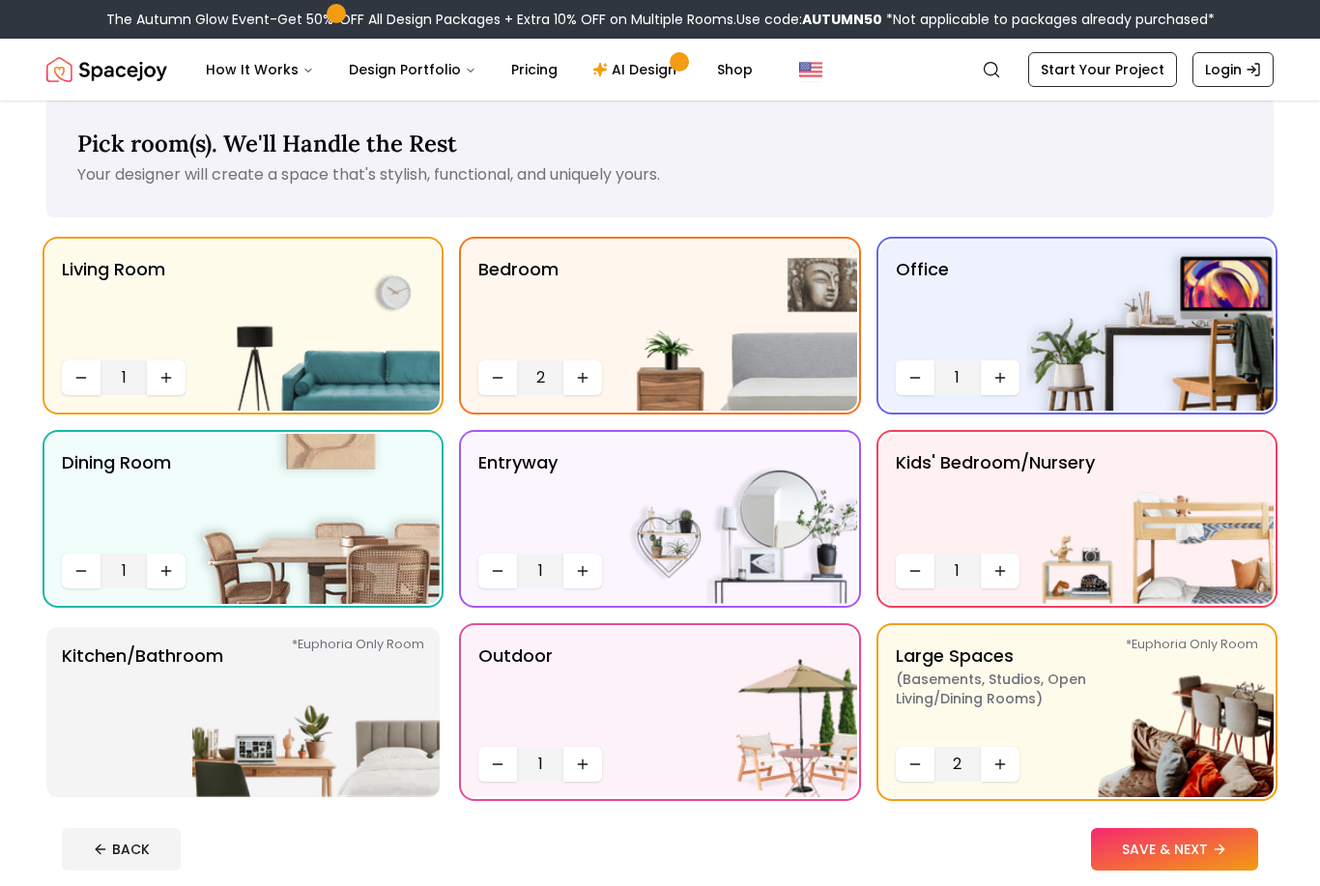
click at [73, 694] on p "Kitchen/Bathroom *Euphoria Only Room" at bounding box center [142, 712] width 161 height 139
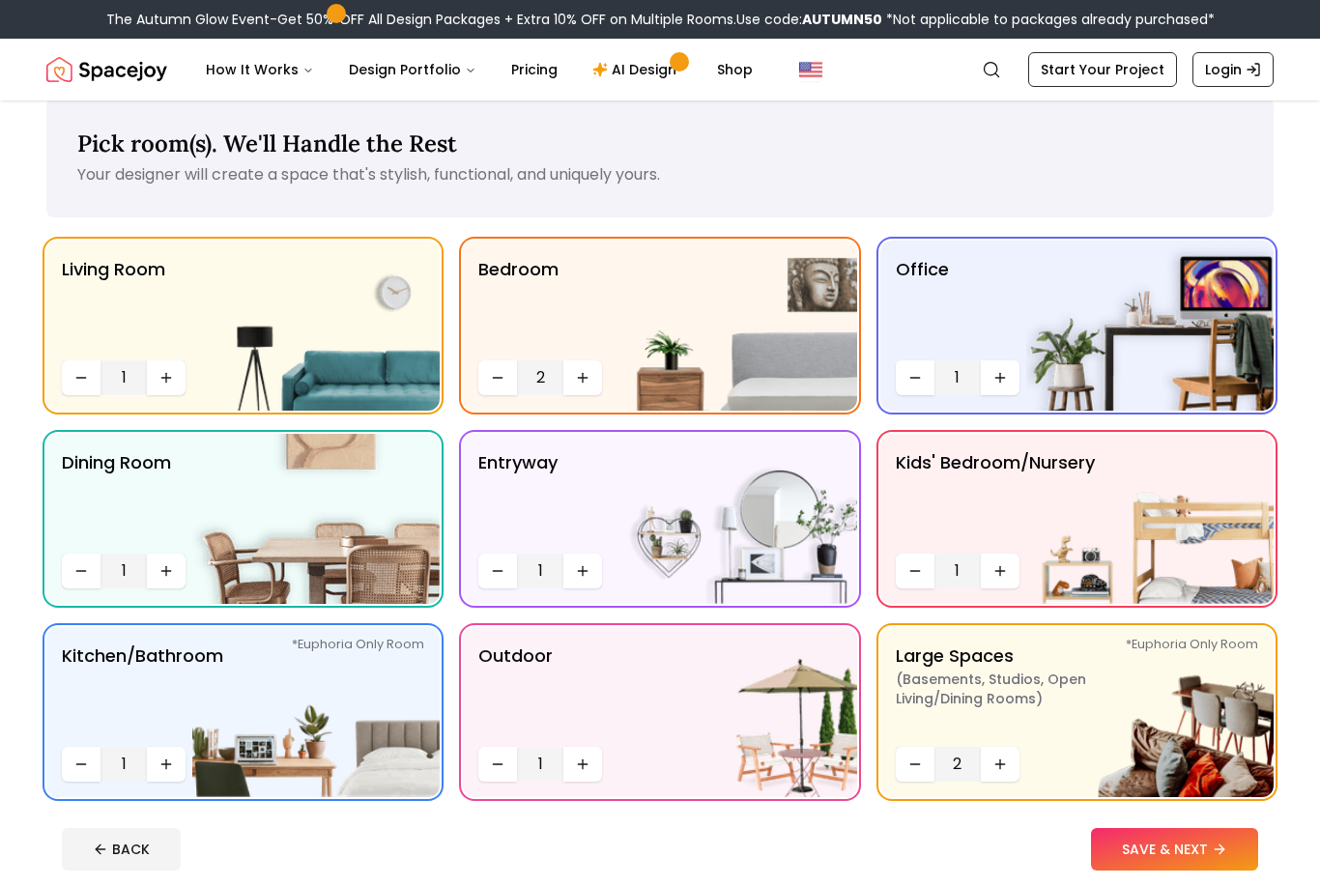
click at [1226, 855] on icon at bounding box center [1219, 849] width 15 height 15
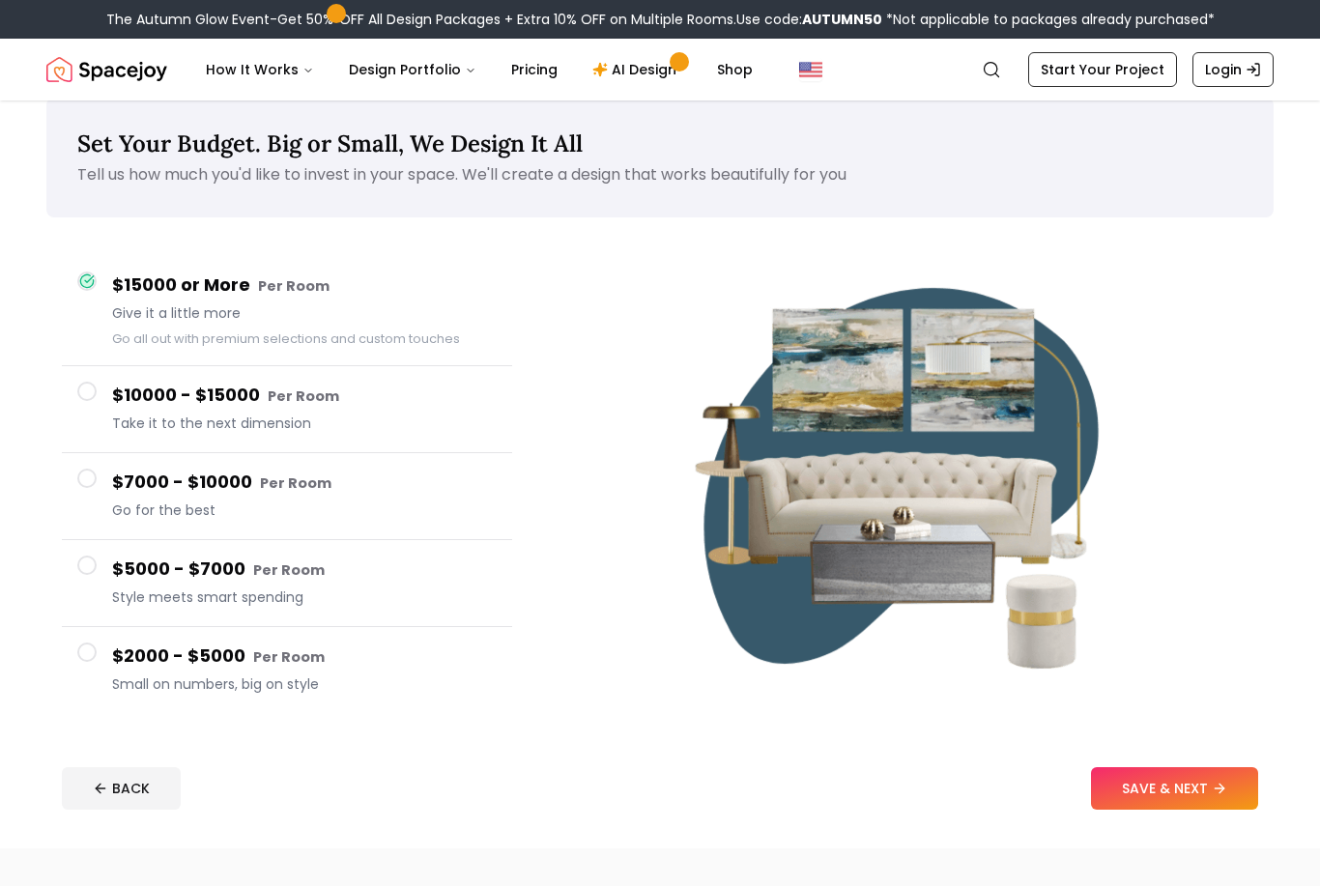
click at [1224, 789] on icon at bounding box center [1219, 788] width 15 height 15
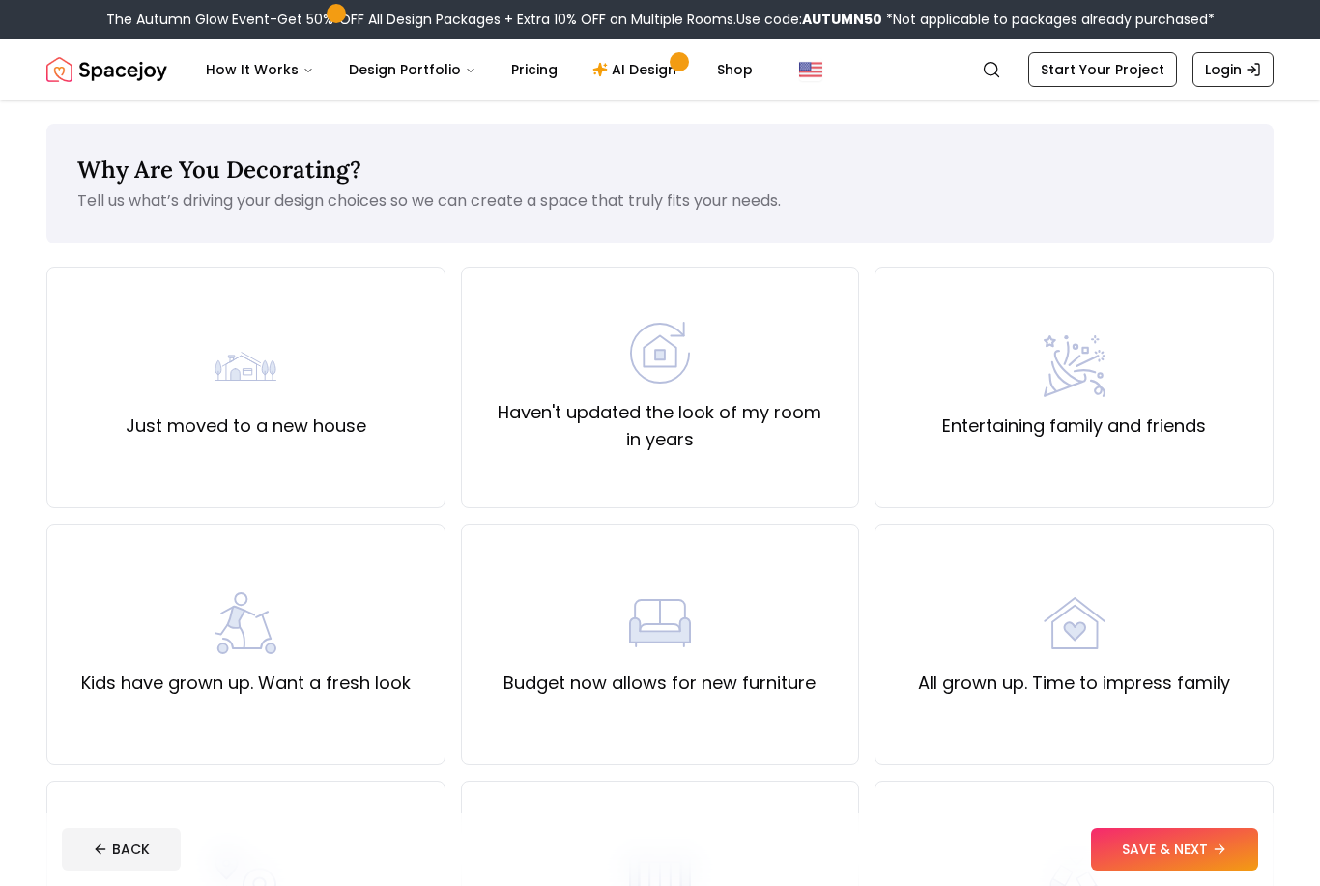
click at [205, 316] on div "Just moved to a new house" at bounding box center [245, 388] width 399 height 242
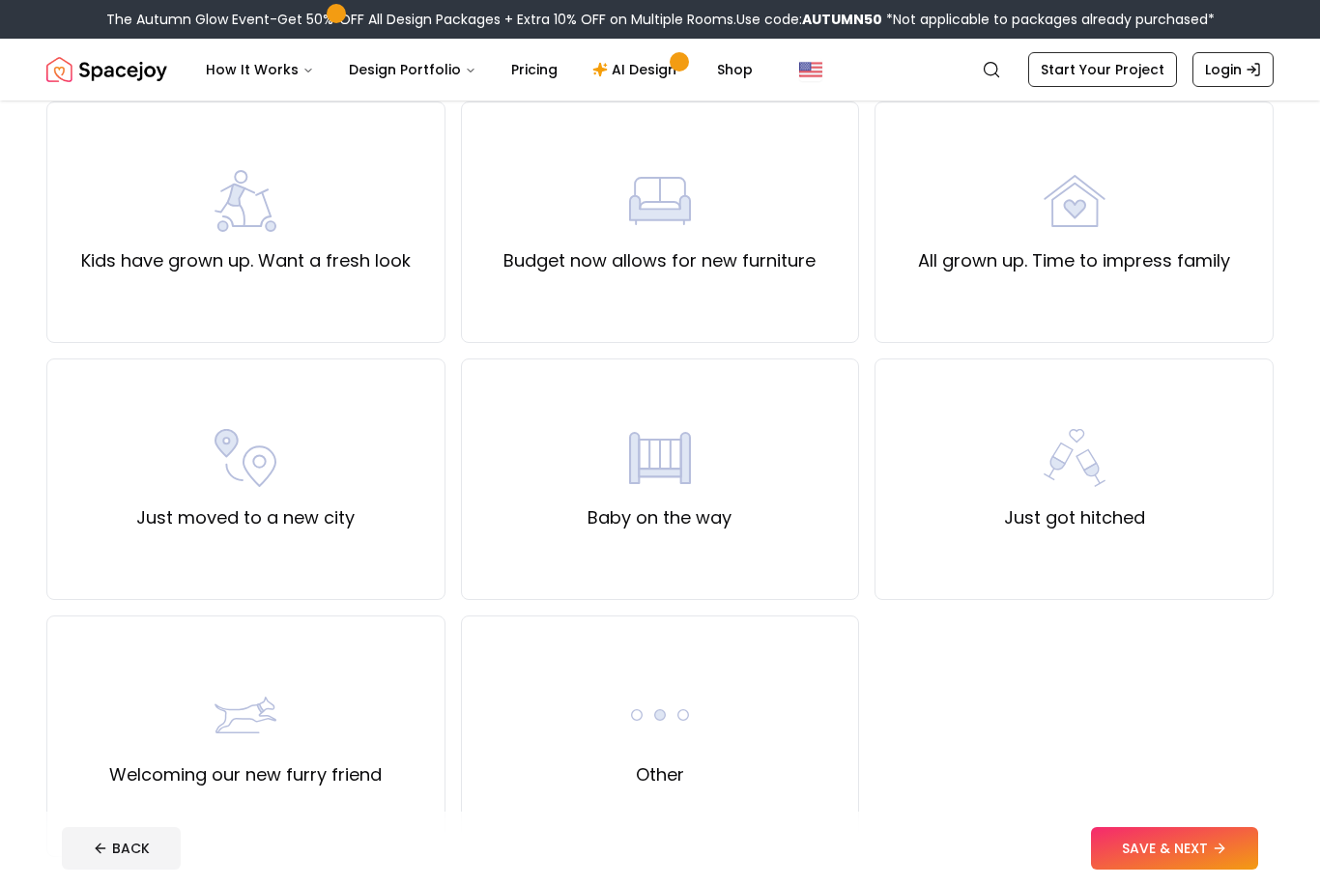
scroll to position [422, 0]
click at [124, 703] on div "Welcoming our new furry friend" at bounding box center [245, 736] width 272 height 104
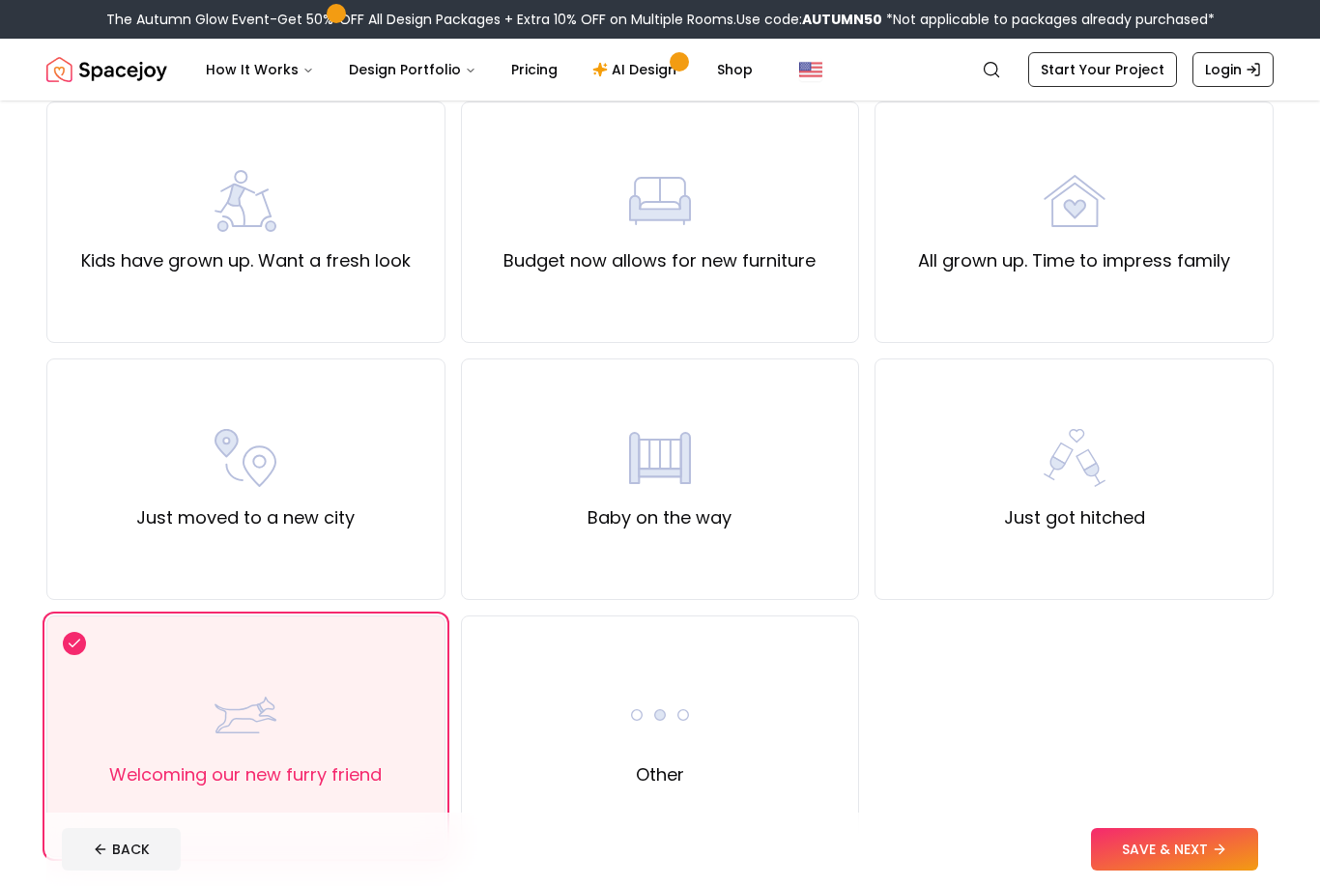
click at [1210, 871] on button "SAVE & NEXT" at bounding box center [1174, 849] width 167 height 43
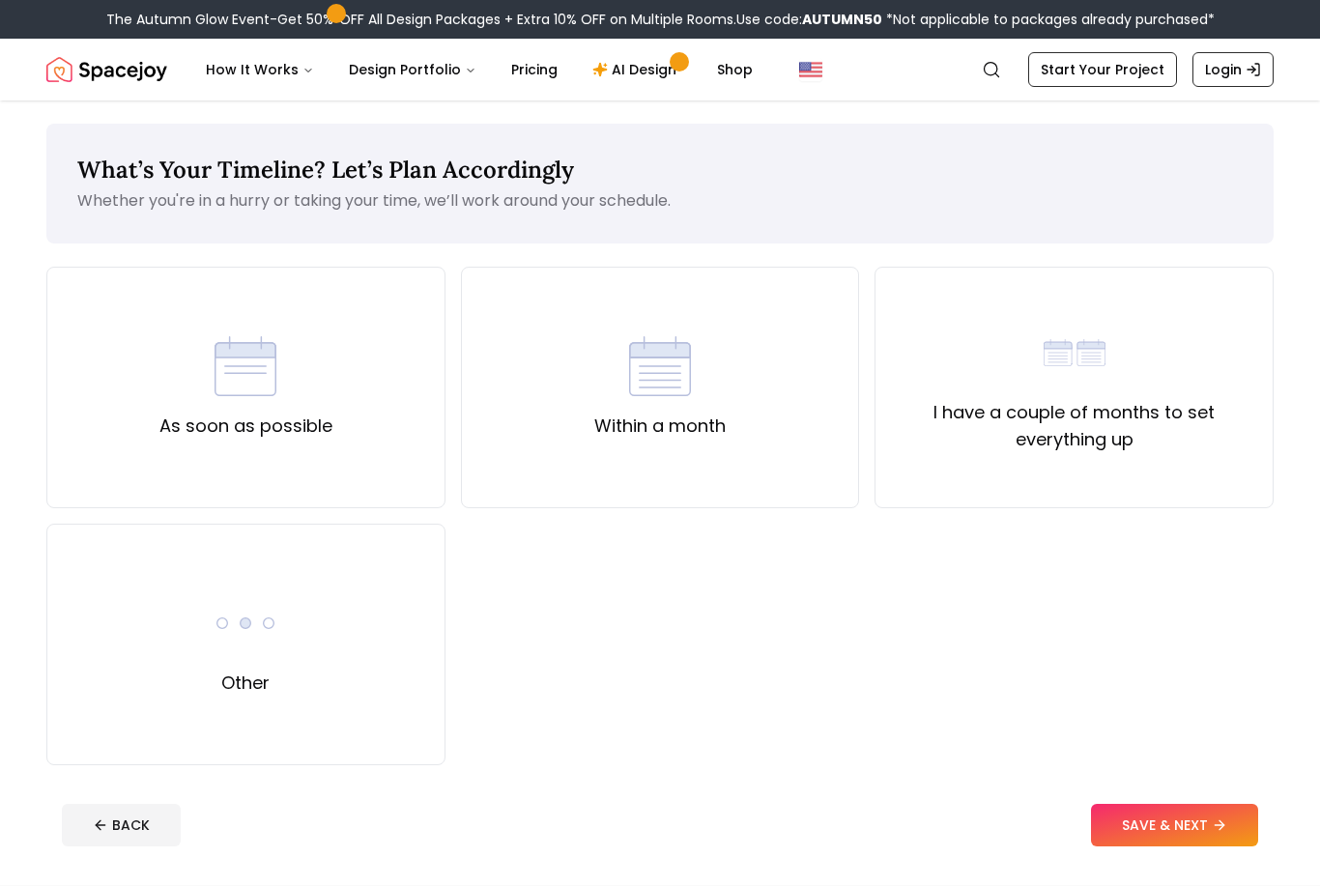
scroll to position [3, 0]
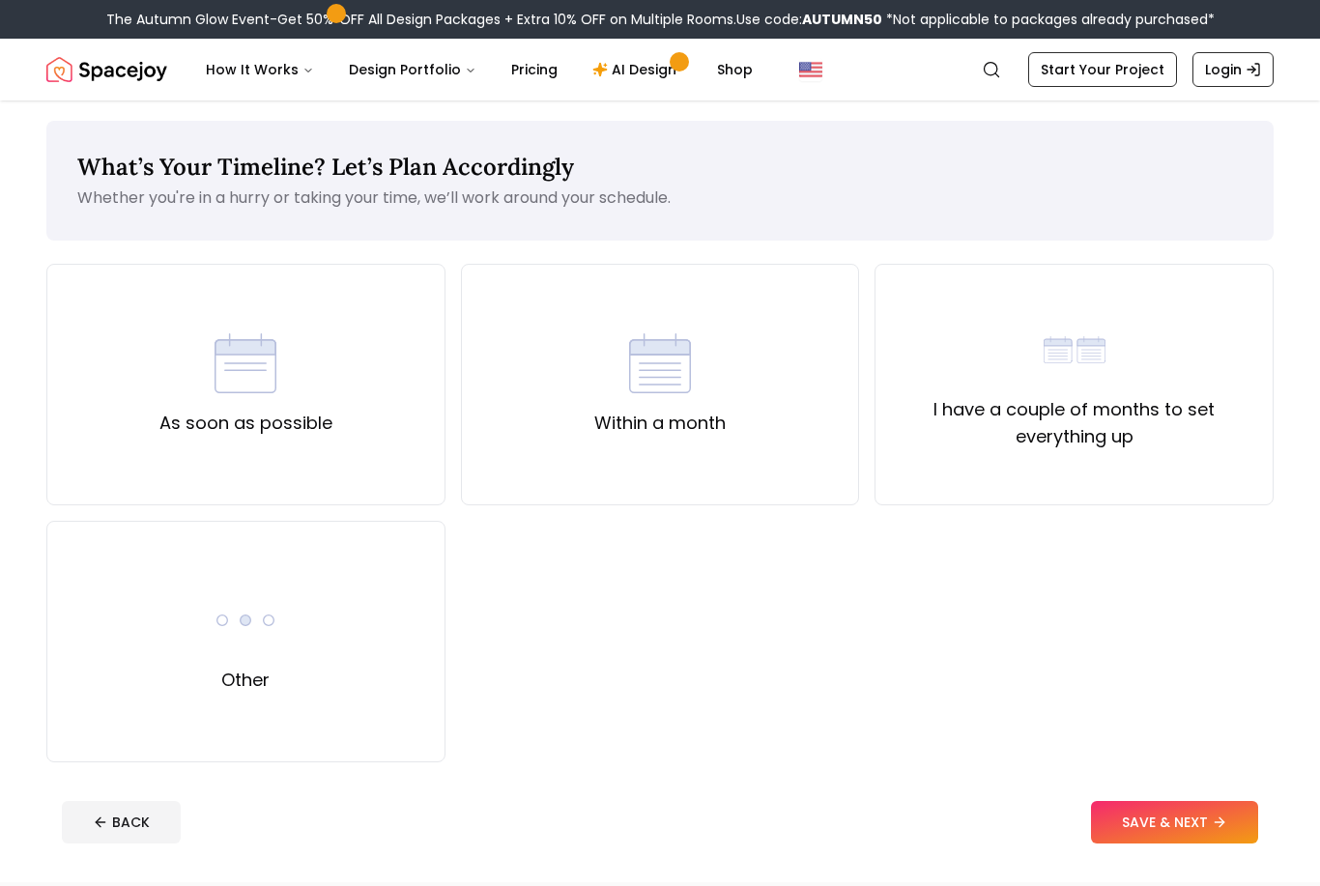
click at [1176, 411] on label "I have a couple of months to set everything up" at bounding box center [1074, 423] width 366 height 54
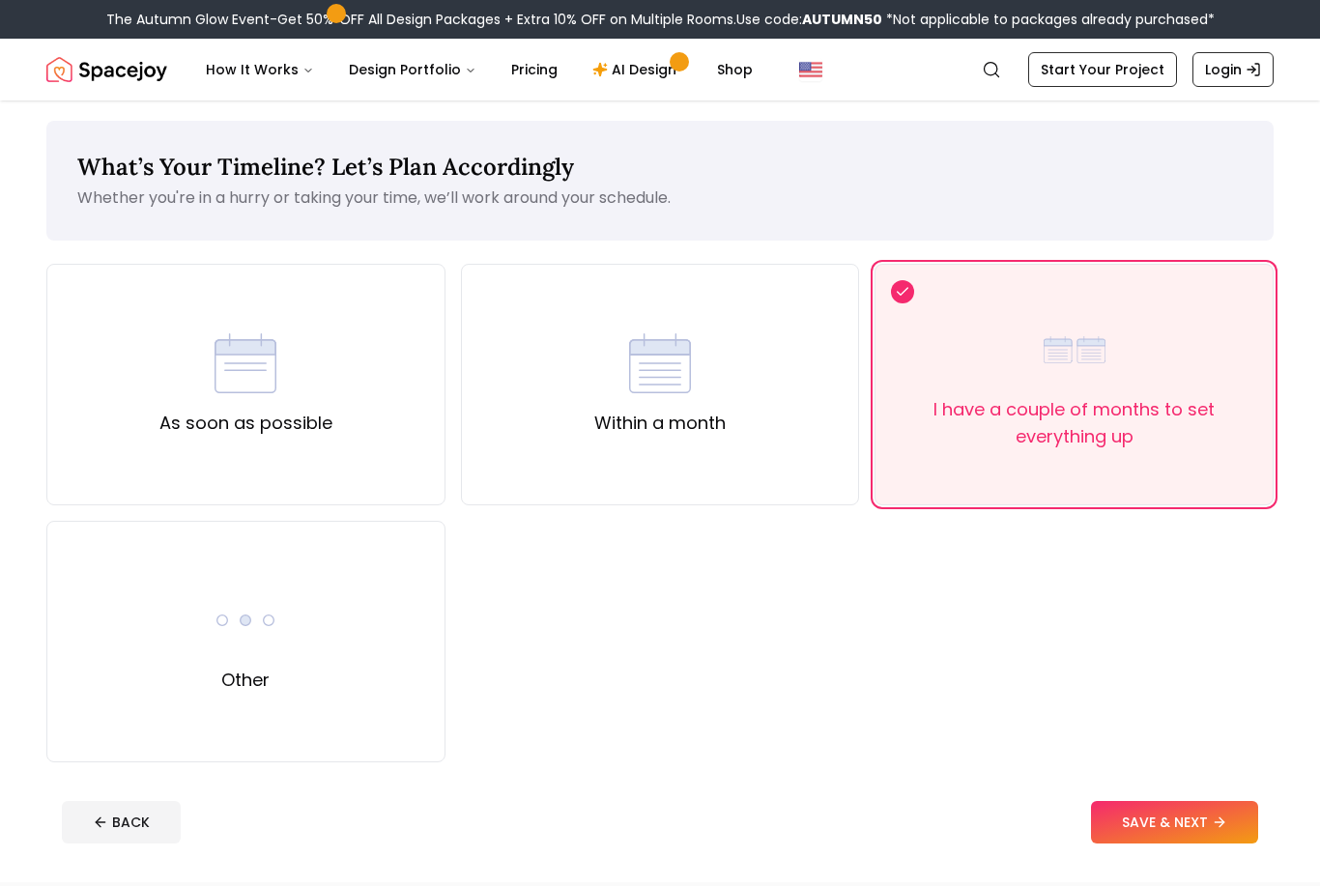
click at [1196, 833] on button "SAVE & NEXT" at bounding box center [1174, 822] width 167 height 43
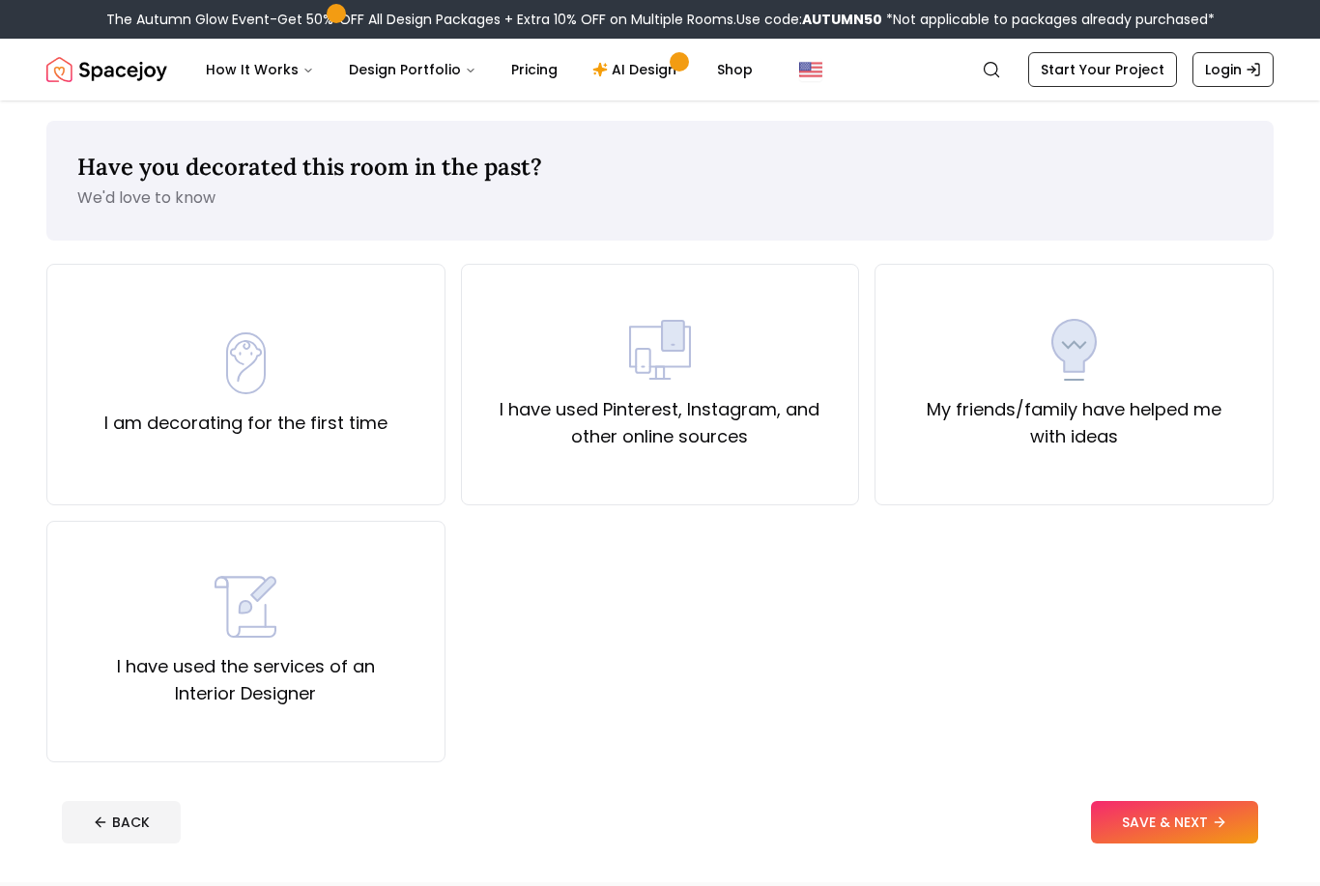
click at [122, 444] on div "I am decorating for the first time" at bounding box center [245, 385] width 399 height 242
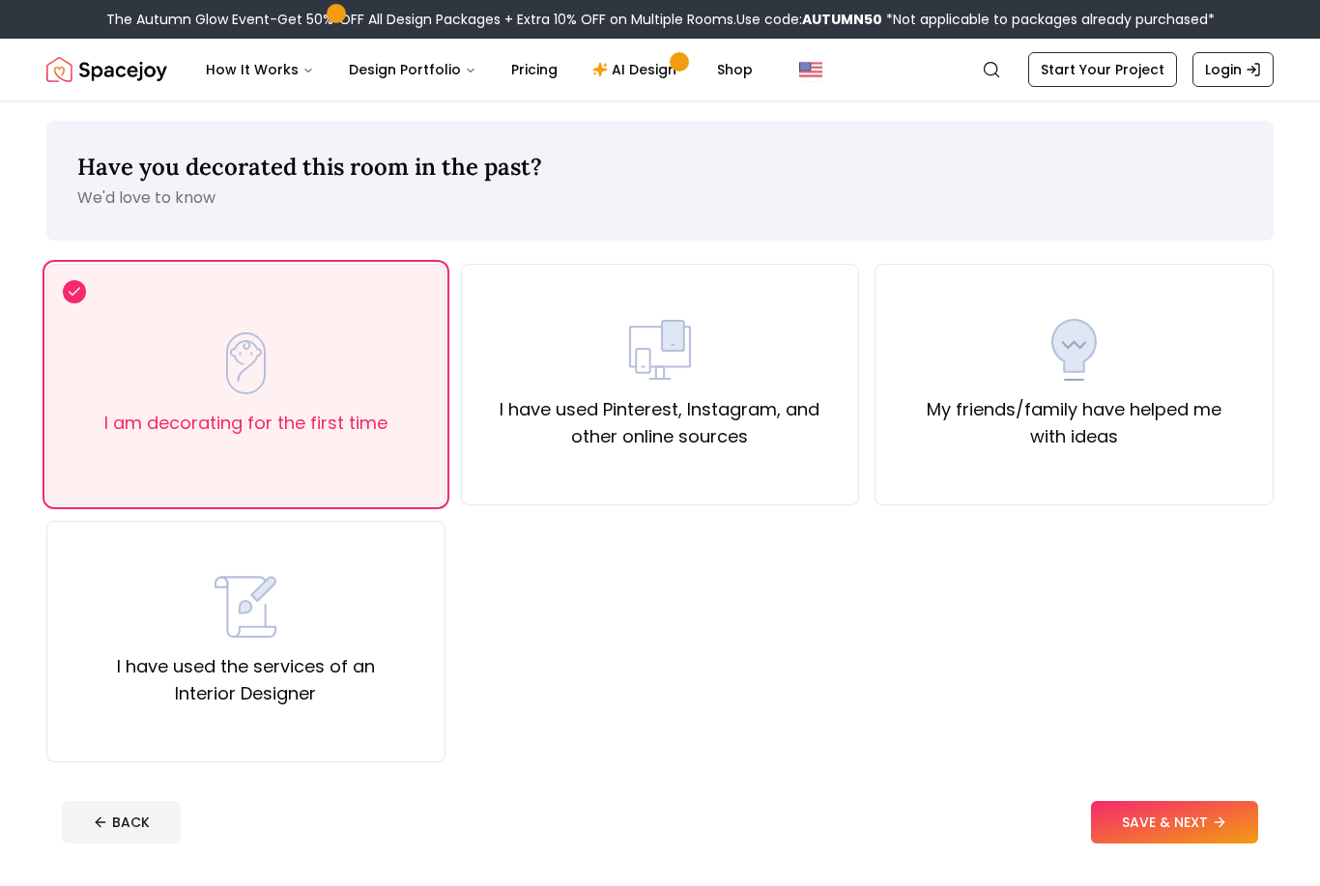
click at [1222, 855] on footer "BACK SAVE & NEXT" at bounding box center [659, 822] width 1227 height 73
click at [1221, 854] on footer "BACK SAVE & NEXT" at bounding box center [659, 822] width 1227 height 73
click at [1212, 818] on button "SAVE & NEXT" at bounding box center [1174, 822] width 167 height 43
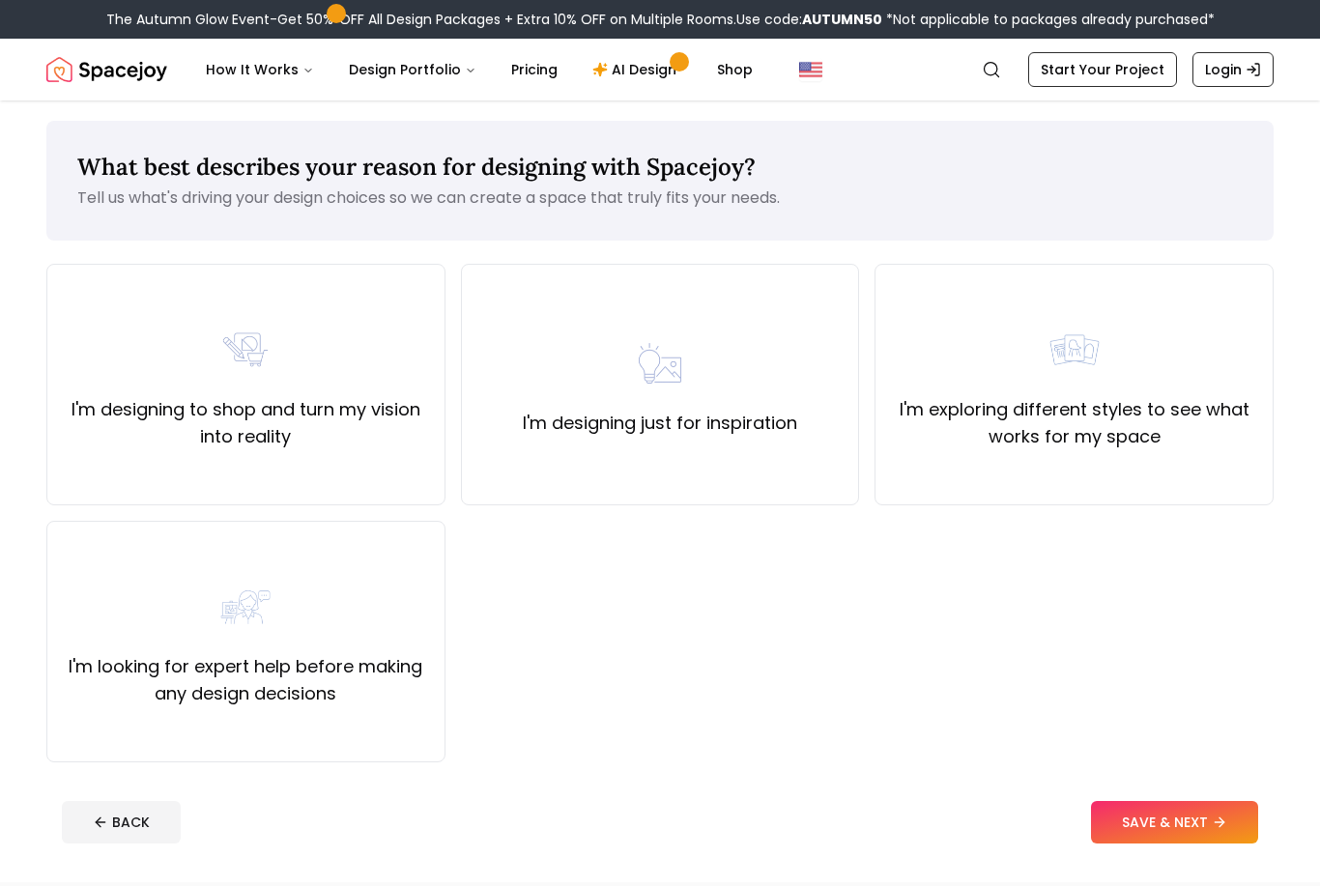
click at [565, 402] on div "I'm designing just for inspiration" at bounding box center [660, 384] width 274 height 104
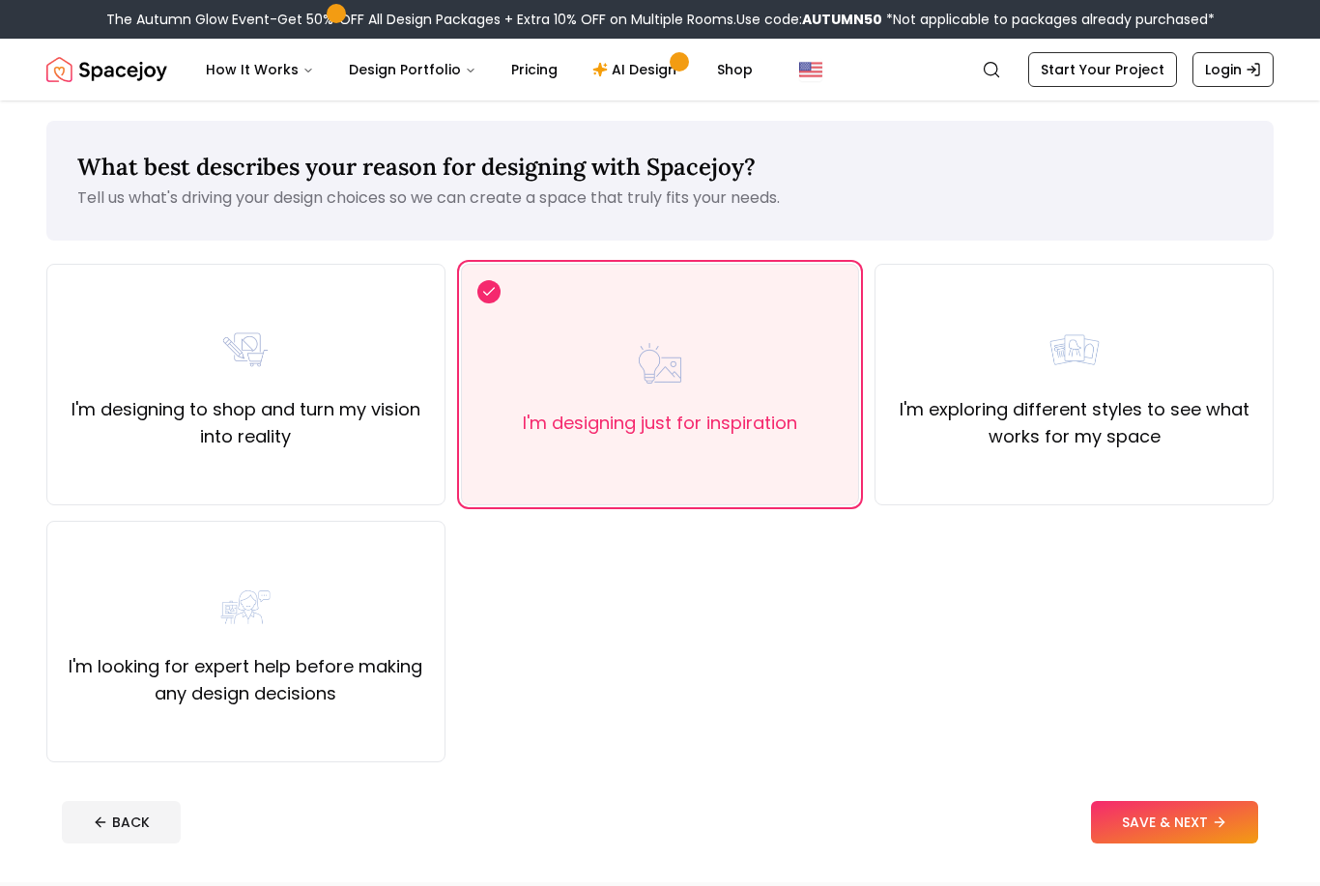
click at [1203, 842] on button "SAVE & NEXT" at bounding box center [1174, 822] width 167 height 43
